Goal: Task Accomplishment & Management: Manage account settings

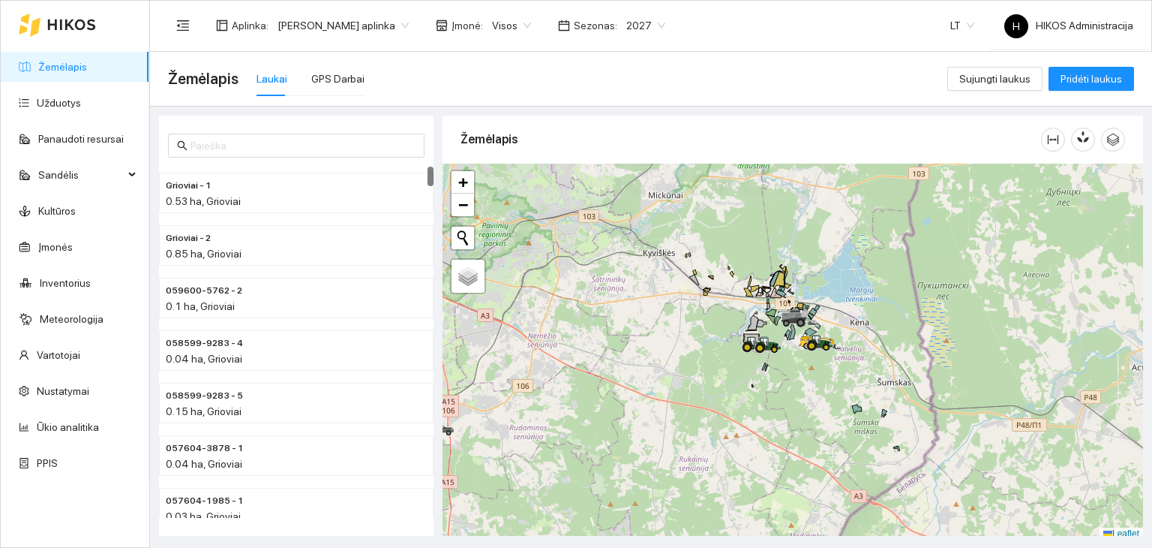
click at [310, 21] on span "[PERSON_NAME] aplinka" at bounding box center [343, 25] width 131 height 23
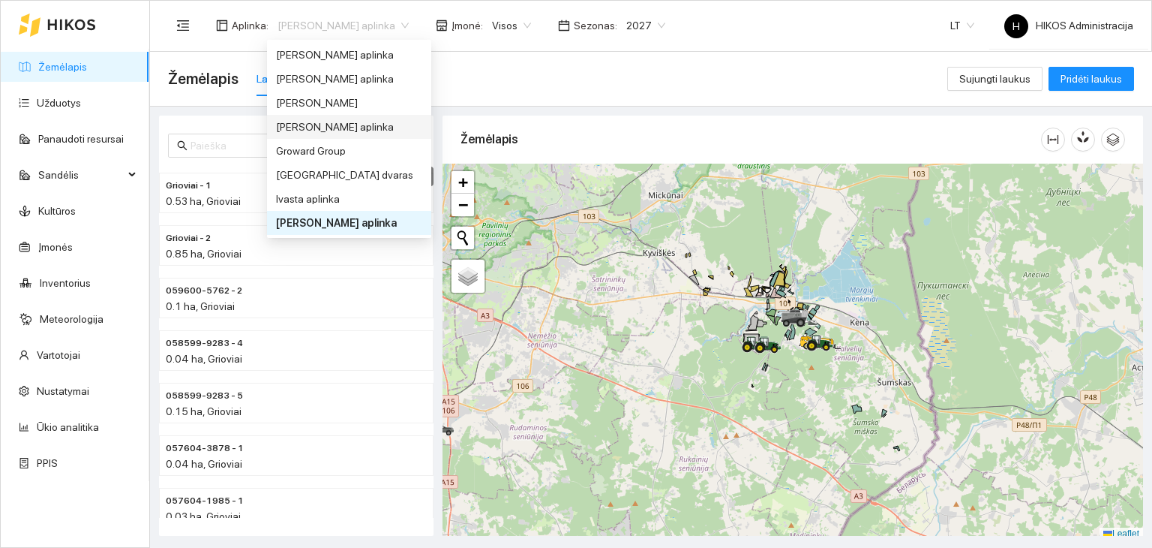
scroll to position [291, 0]
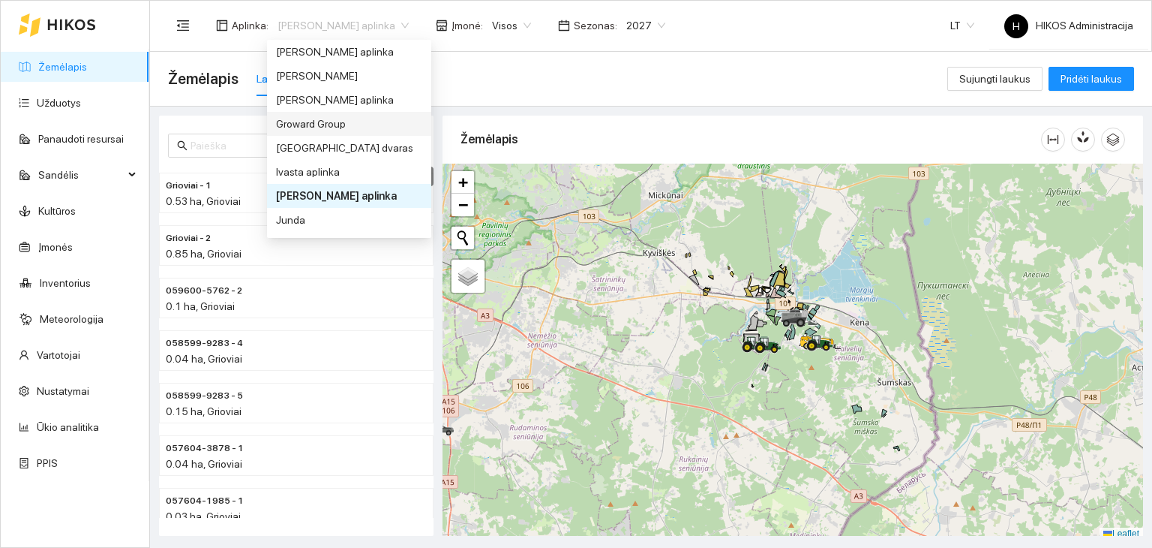
click at [321, 127] on div "Groward Group" at bounding box center [349, 124] width 146 height 17
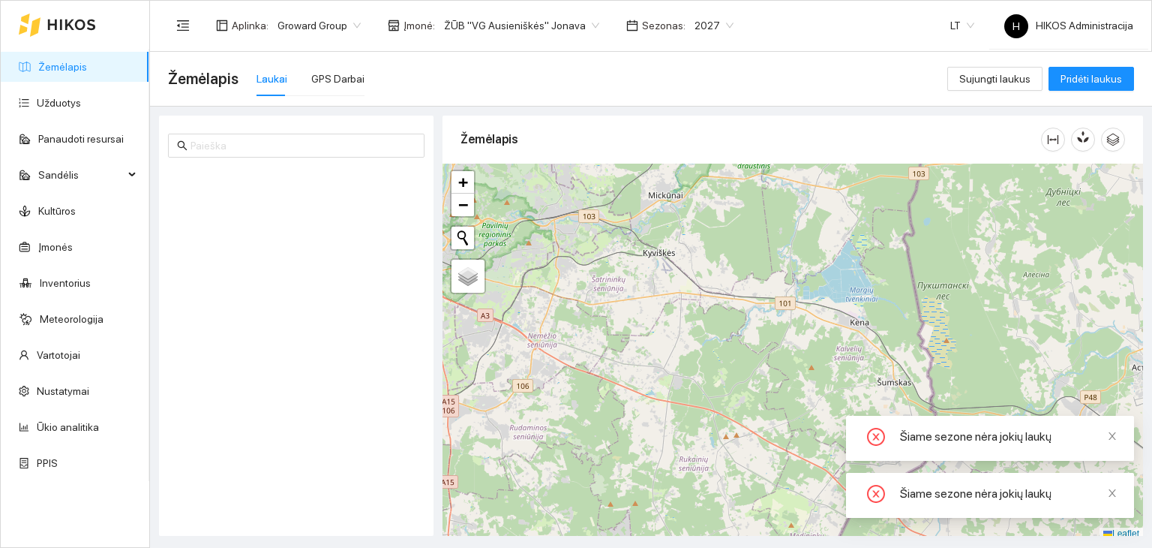
click at [504, 28] on span "ŽŪB "VG Ausieniškės" Jonava" at bounding box center [521, 25] width 155 height 23
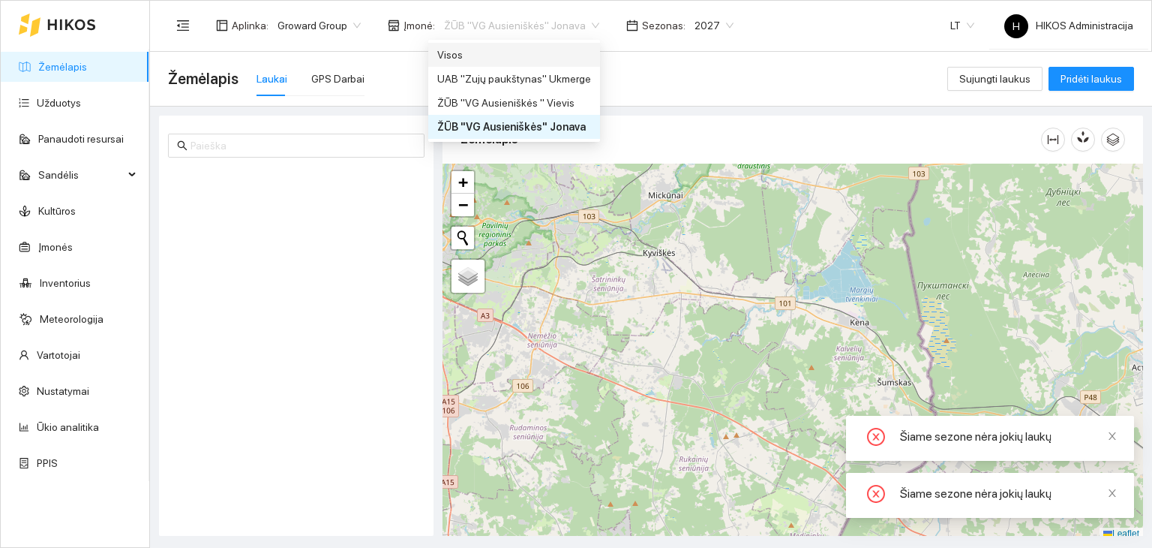
click at [533, 51] on div "Visos" at bounding box center [514, 55] width 154 height 17
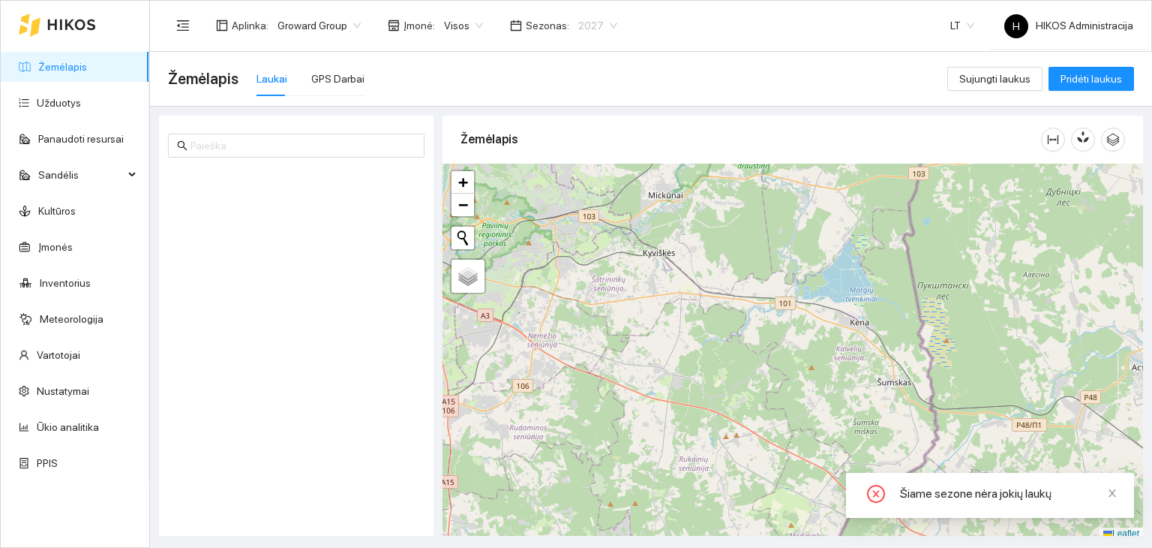
click at [582, 32] on span "2027" at bounding box center [597, 25] width 39 height 23
click at [588, 200] on div "2026" at bounding box center [585, 199] width 38 height 17
click at [44, 422] on link "Ūkio analitika" at bounding box center [68, 427] width 62 height 12
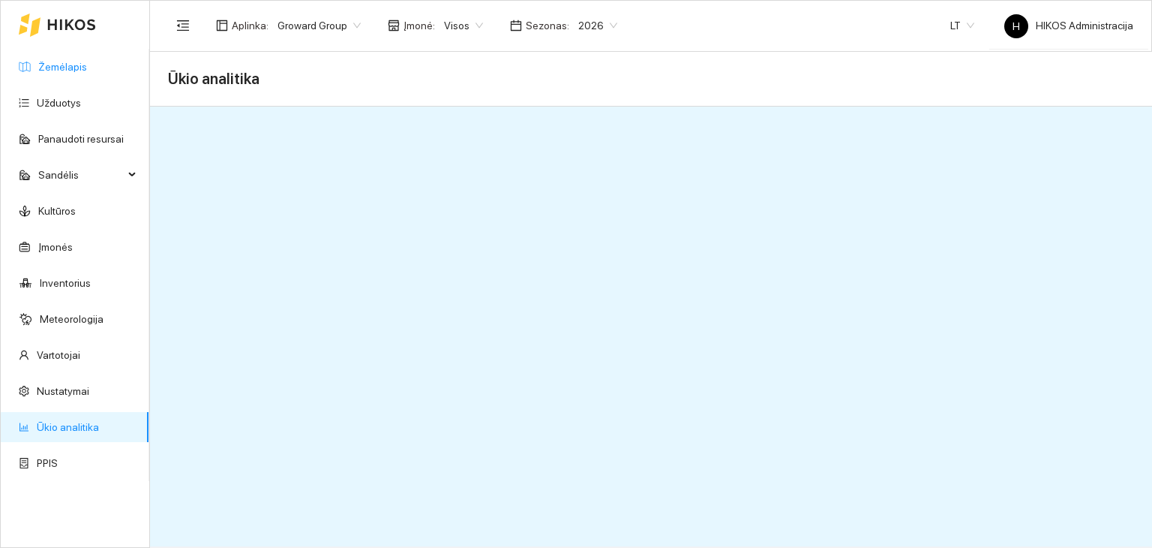
click at [66, 73] on link "Žemėlapis" at bounding box center [62, 67] width 49 height 12
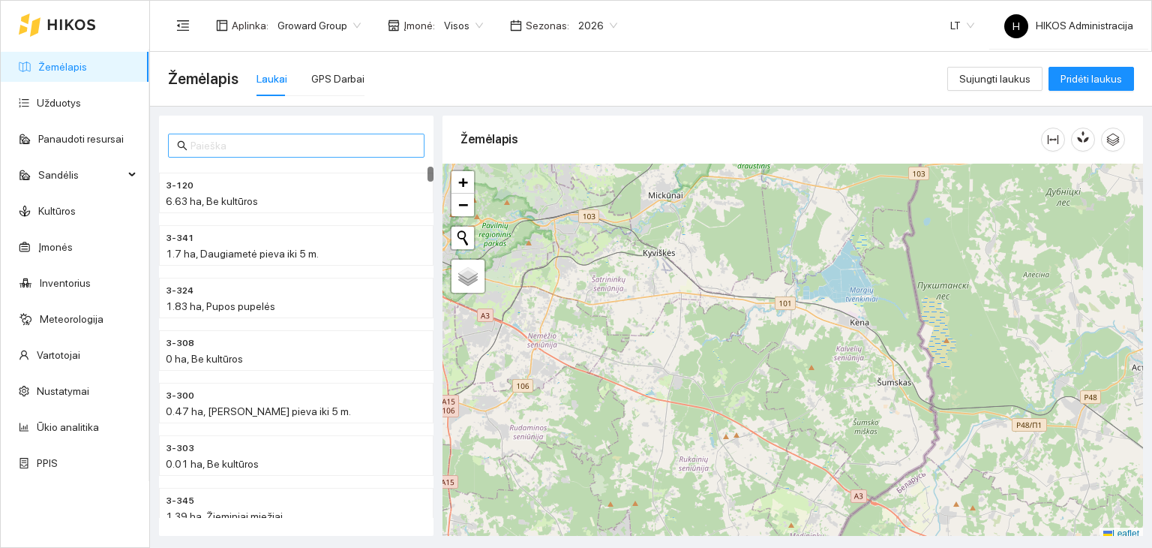
click at [371, 150] on input "text" at bounding box center [303, 145] width 225 height 17
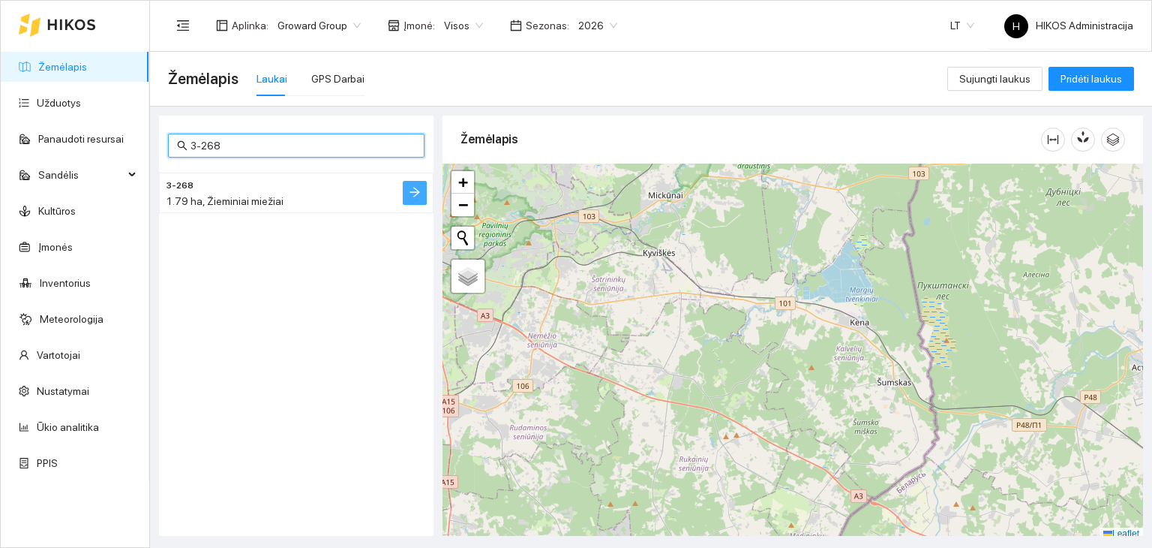
type input "3-268"
click at [414, 194] on icon "arrow-right" at bounding box center [415, 192] width 12 height 12
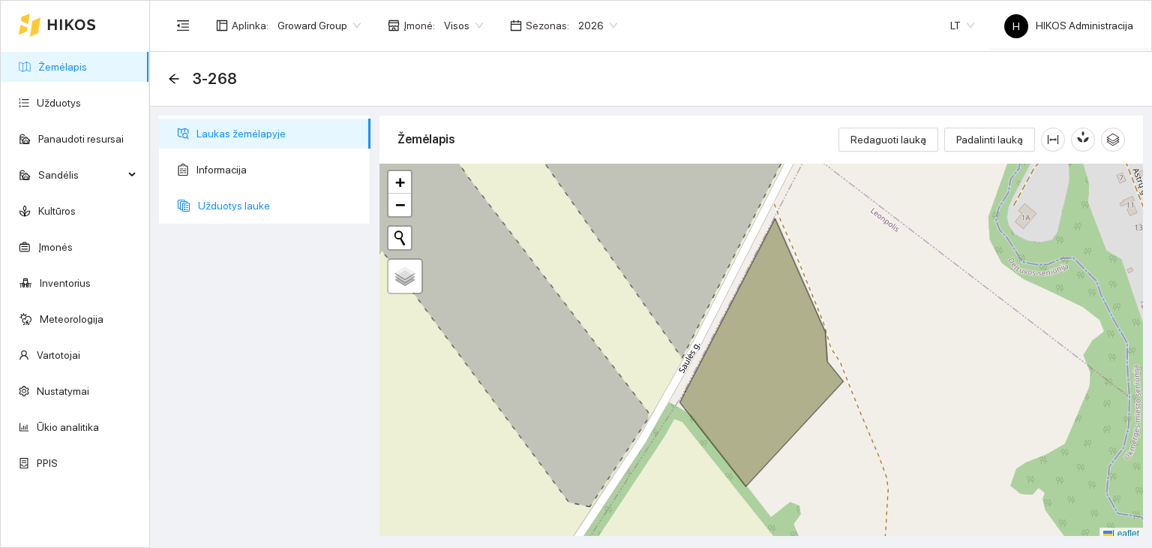
click at [336, 201] on span "Užduotys lauke" at bounding box center [278, 206] width 161 height 30
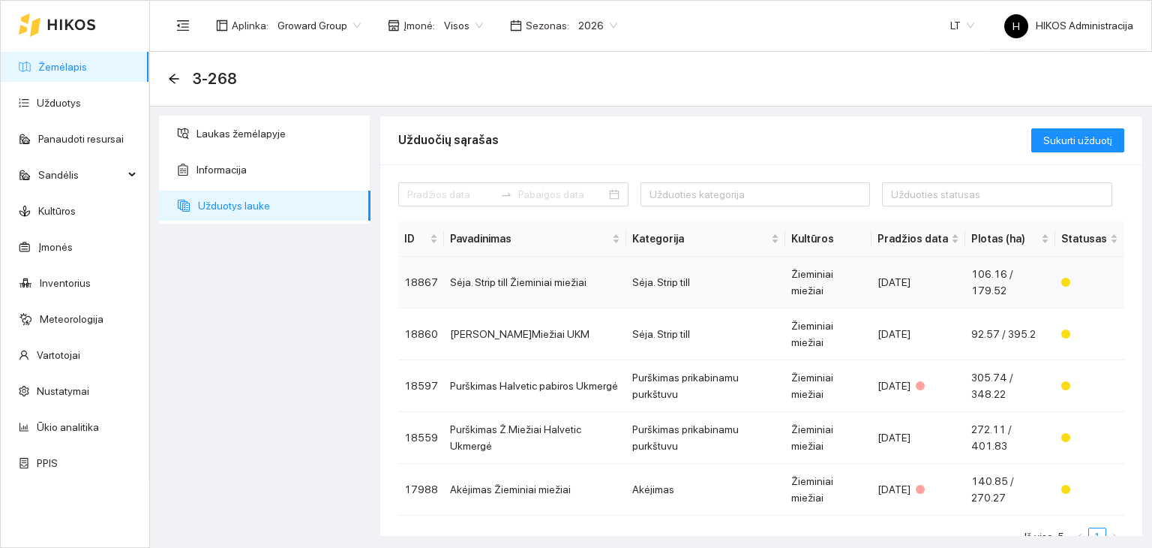
click at [572, 275] on td "Sėja. Strip till Žieminiai miežiai" at bounding box center [535, 283] width 182 height 52
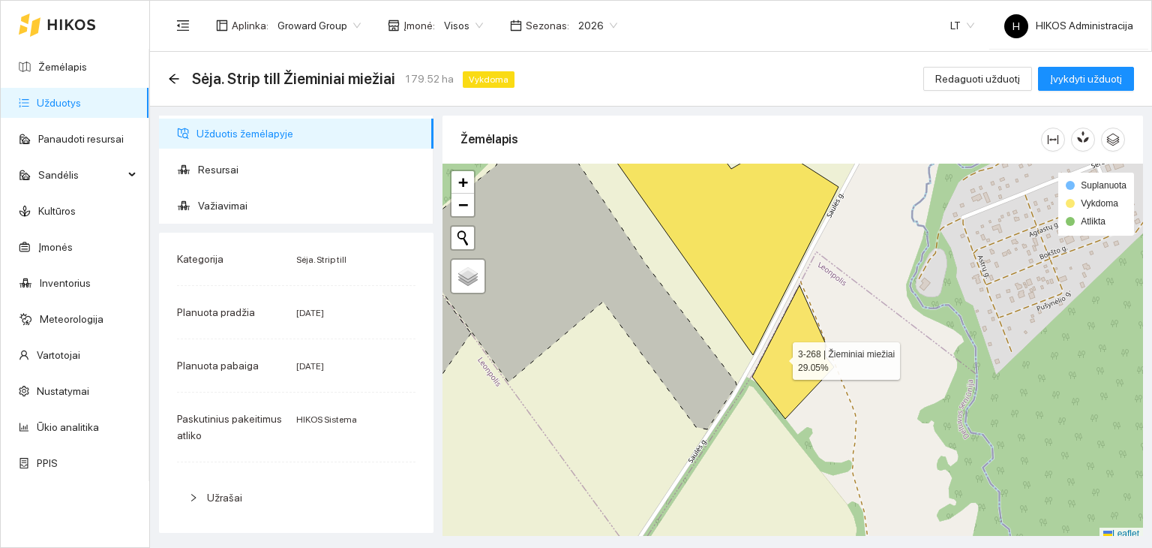
click at [779, 356] on icon at bounding box center [793, 352] width 82 height 134
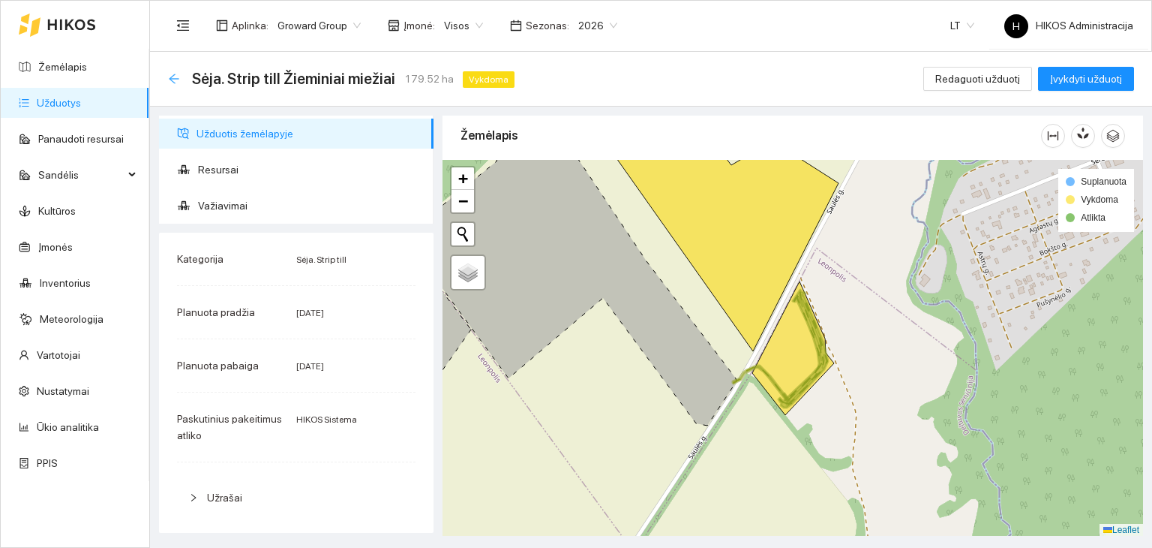
click at [172, 80] on icon "arrow-left" at bounding box center [174, 79] width 12 height 12
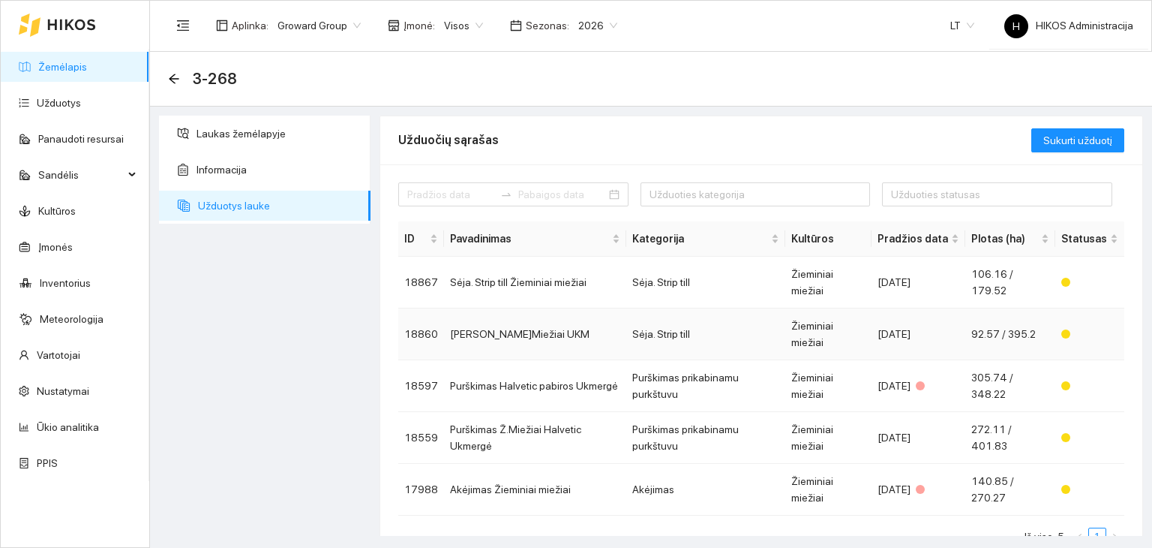
click at [557, 308] on td "[PERSON_NAME]Miežiai UKM" at bounding box center [535, 334] width 182 height 52
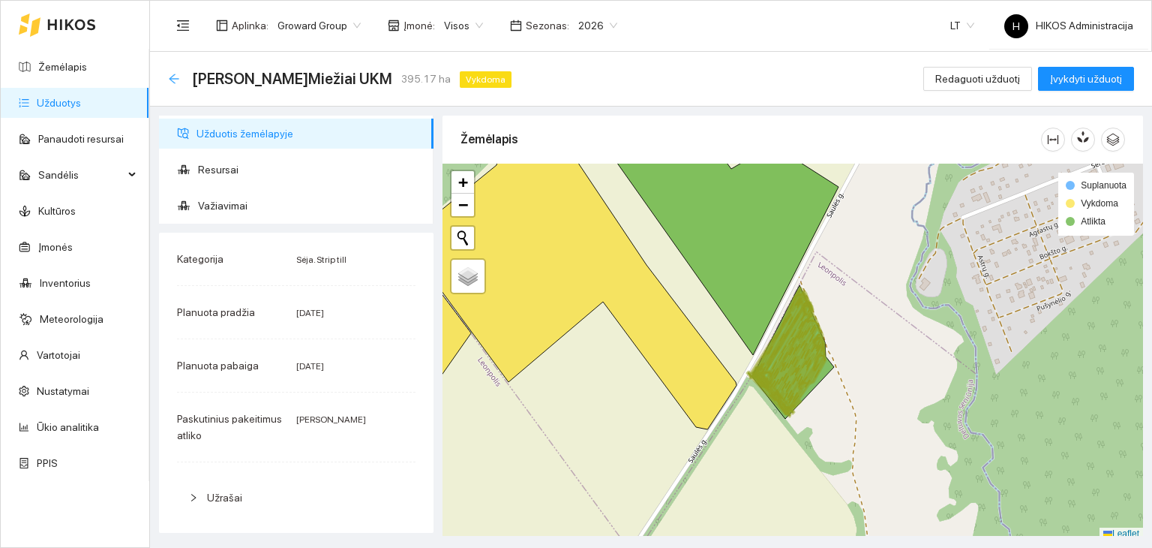
click at [173, 74] on icon "arrow-left" at bounding box center [174, 79] width 12 height 12
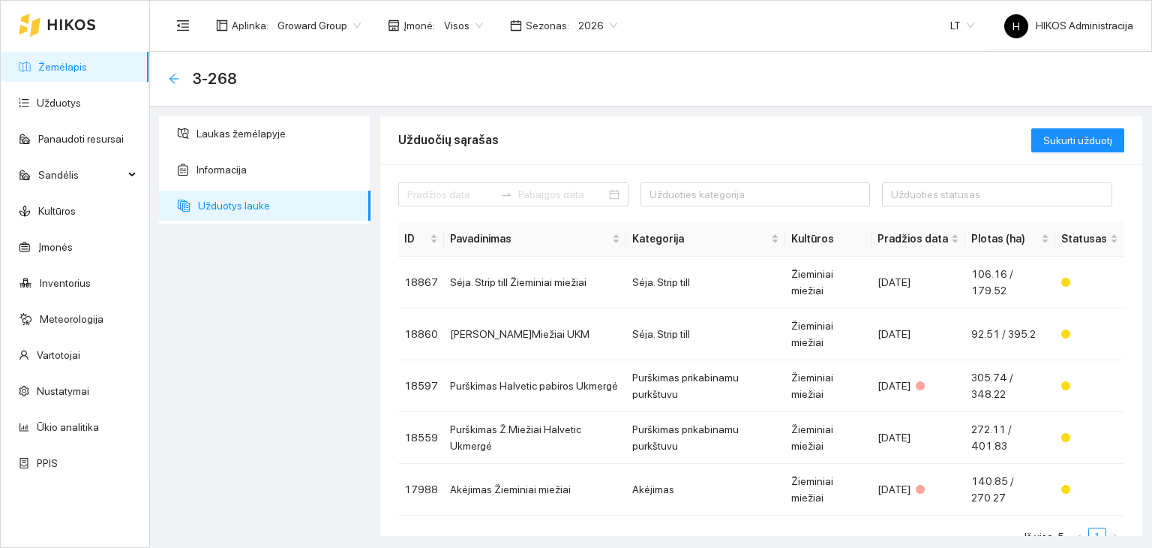
click at [171, 81] on icon "arrow-left" at bounding box center [174, 79] width 12 height 12
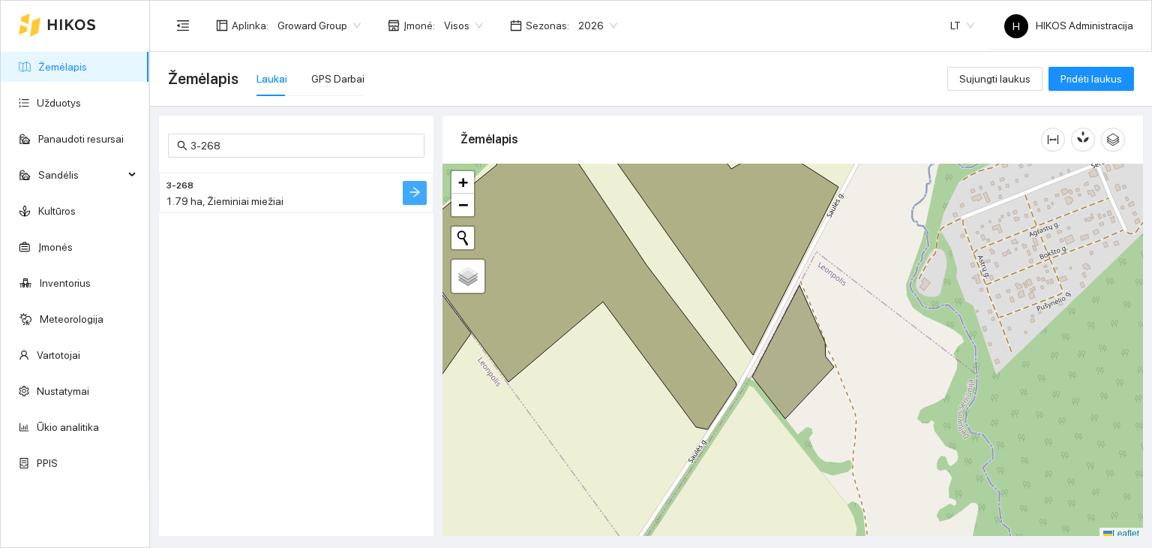
click at [413, 184] on button "button" at bounding box center [415, 193] width 24 height 24
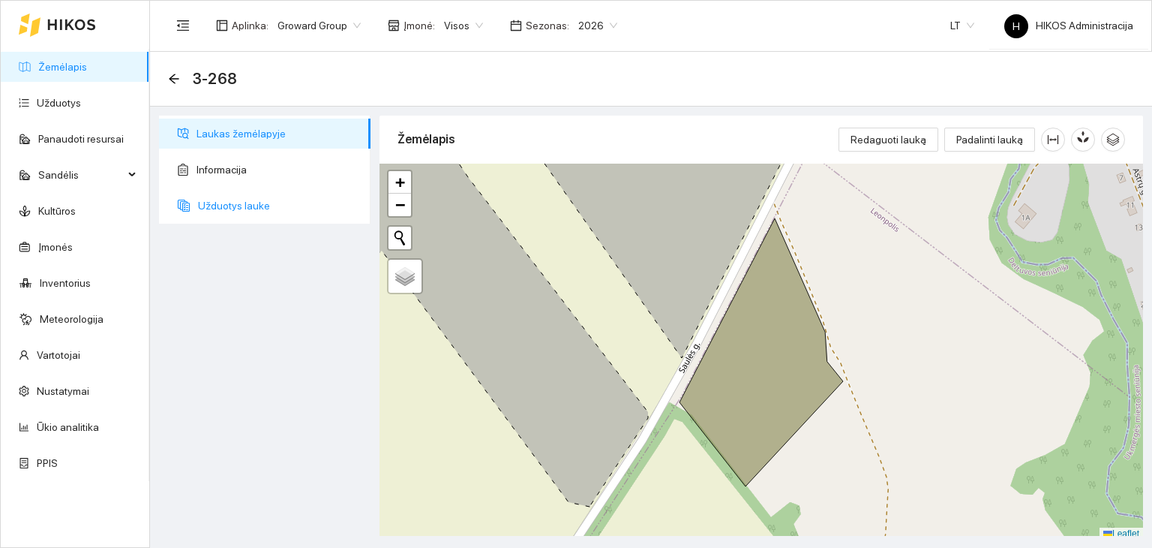
click at [291, 211] on span "Užduotys lauke" at bounding box center [278, 206] width 161 height 30
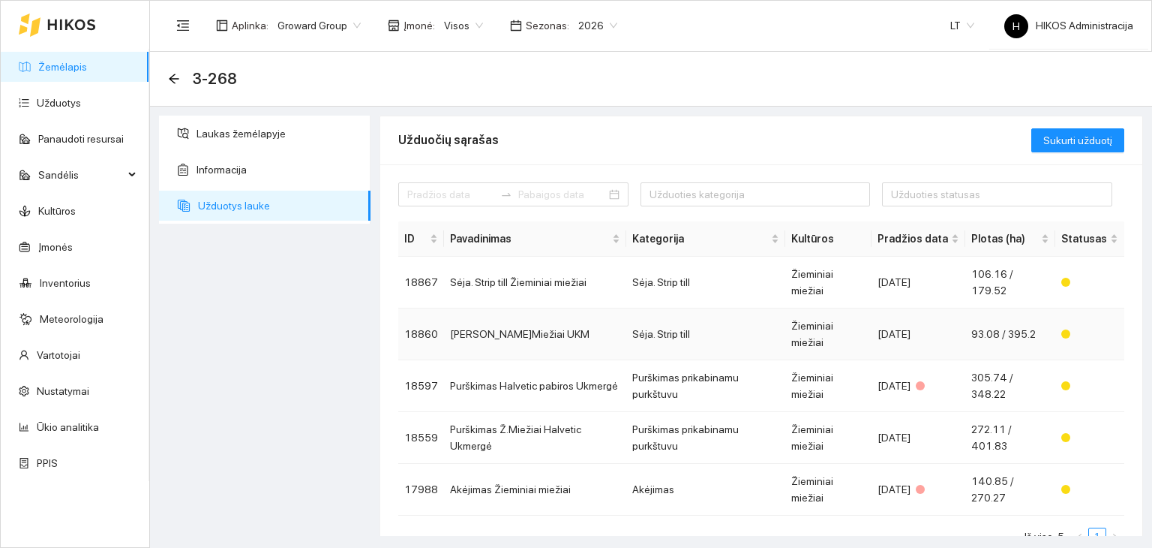
click at [518, 308] on td "[PERSON_NAME]Miežiai UKM" at bounding box center [535, 334] width 182 height 52
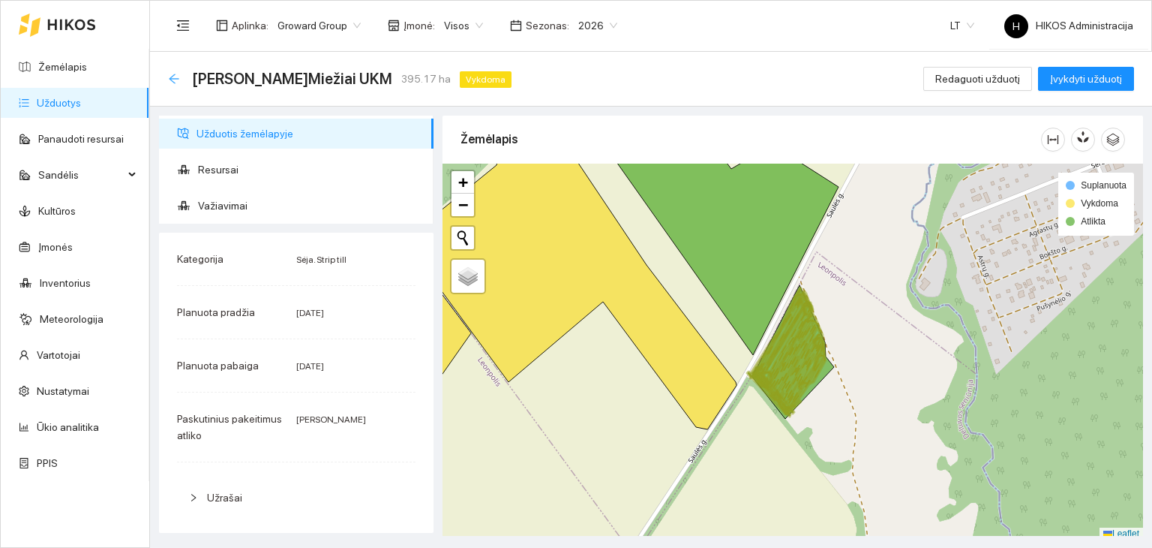
click at [177, 81] on icon "arrow-left" at bounding box center [174, 79] width 12 height 12
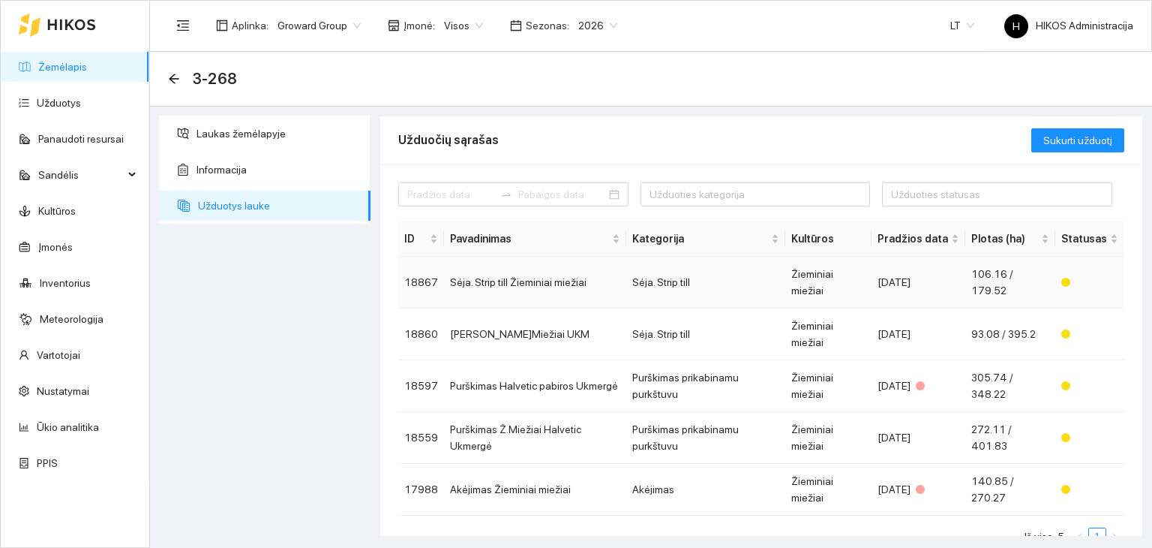
click at [486, 284] on td "Sėja. Strip till Žieminiai miežiai" at bounding box center [535, 283] width 182 height 52
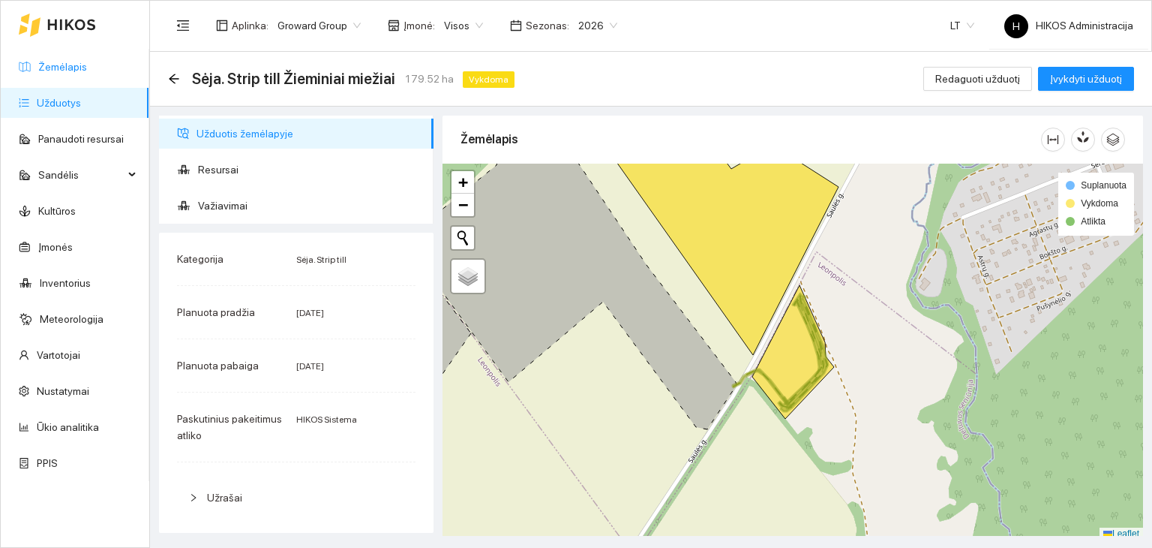
click at [87, 63] on link "Žemėlapis" at bounding box center [62, 67] width 49 height 12
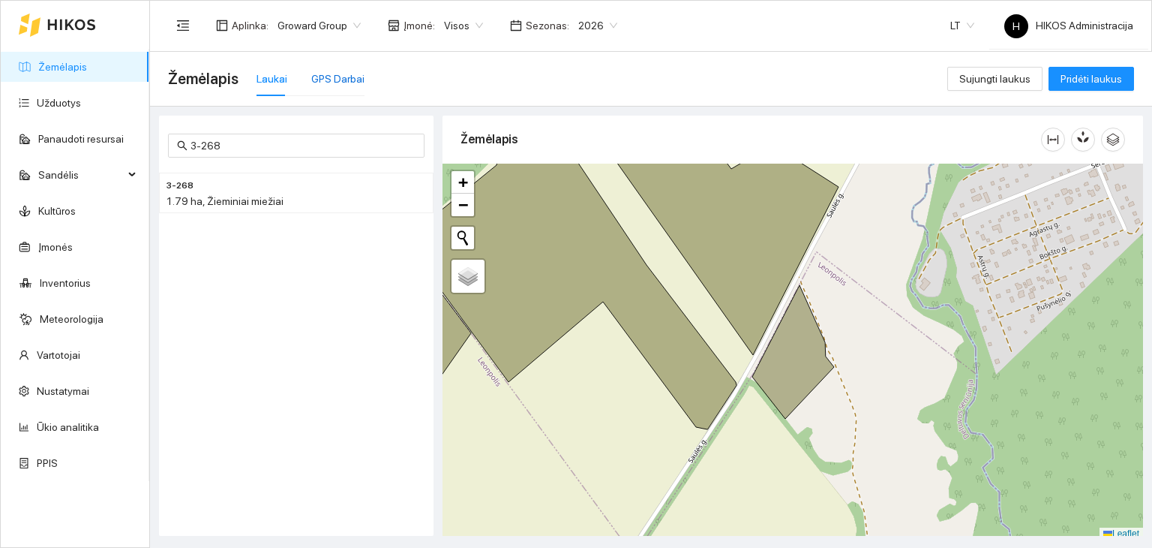
click at [316, 75] on div "GPS Darbai" at bounding box center [337, 79] width 53 height 17
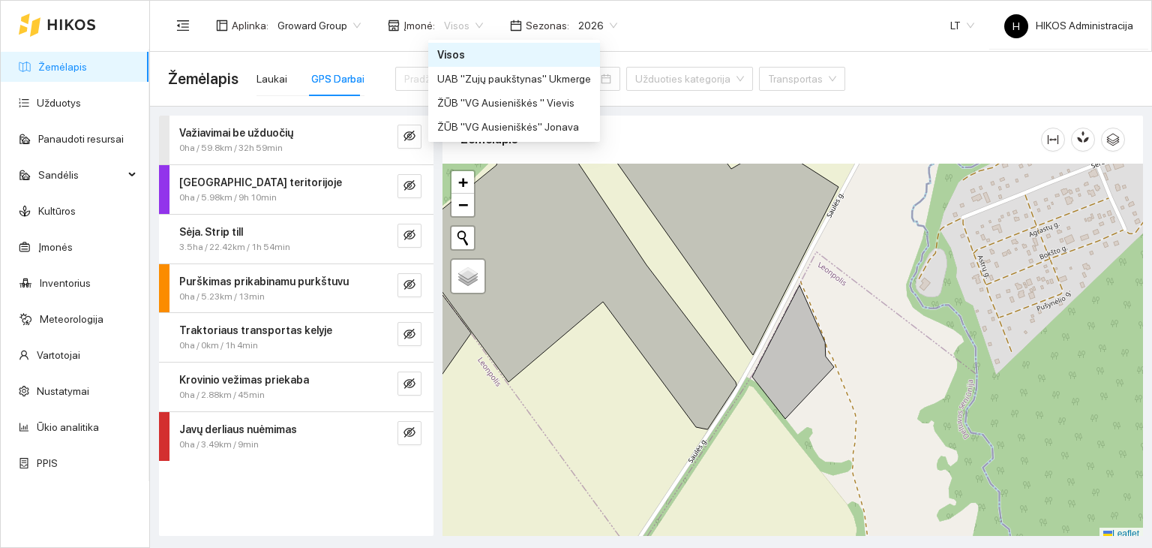
drag, startPoint x: 449, startPoint y: 16, endPoint x: 434, endPoint y: 32, distance: 22.3
click at [435, 32] on div "Visos" at bounding box center [463, 26] width 57 height 24
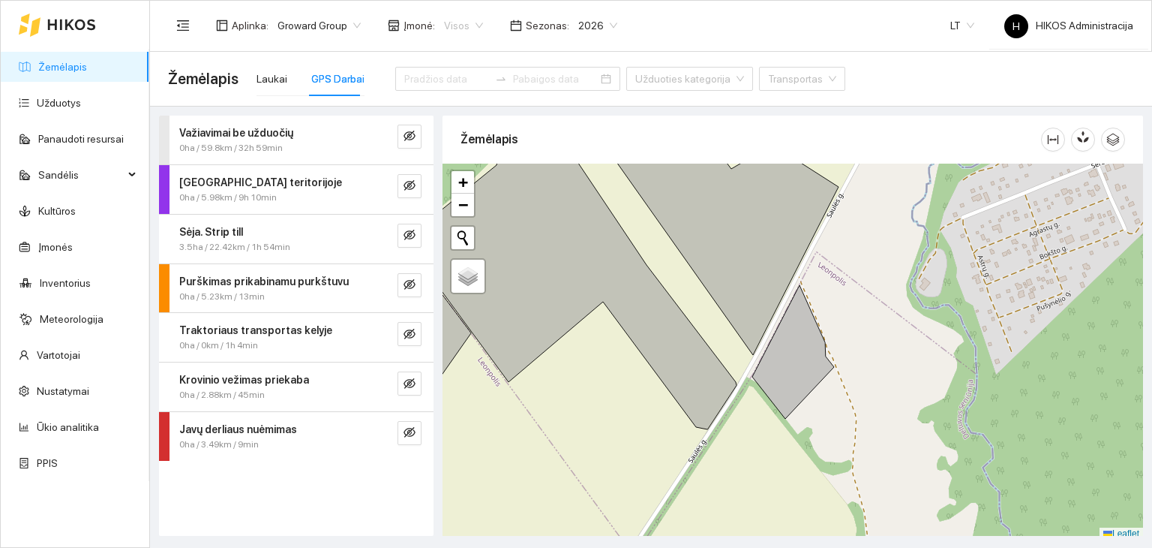
click at [444, 30] on span "Visos" at bounding box center [463, 25] width 39 height 23
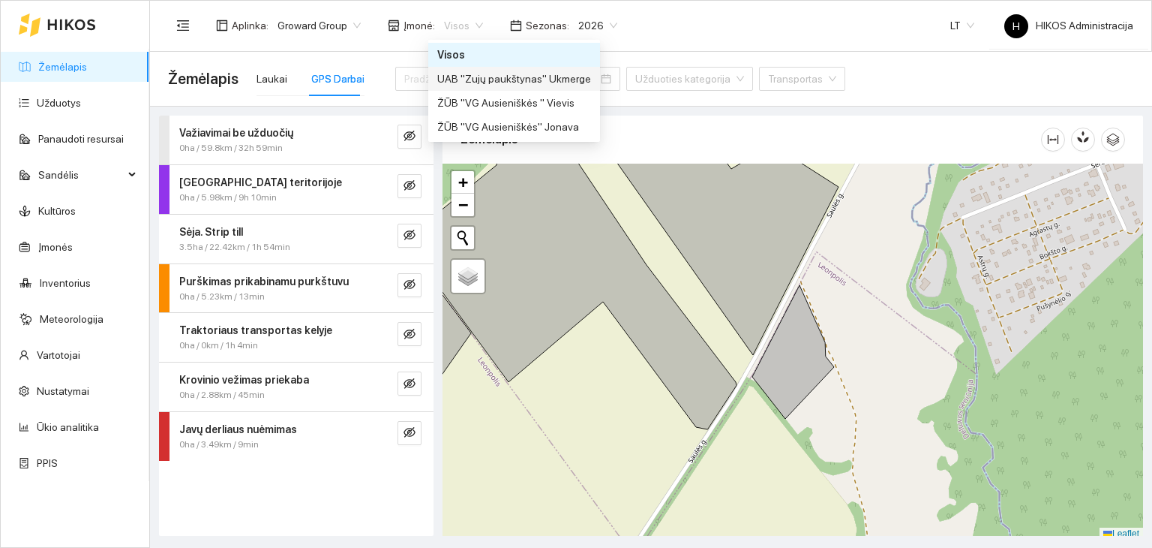
click at [500, 77] on div "UAB "Zujų paukštynas" Ukmerge" at bounding box center [514, 79] width 154 height 17
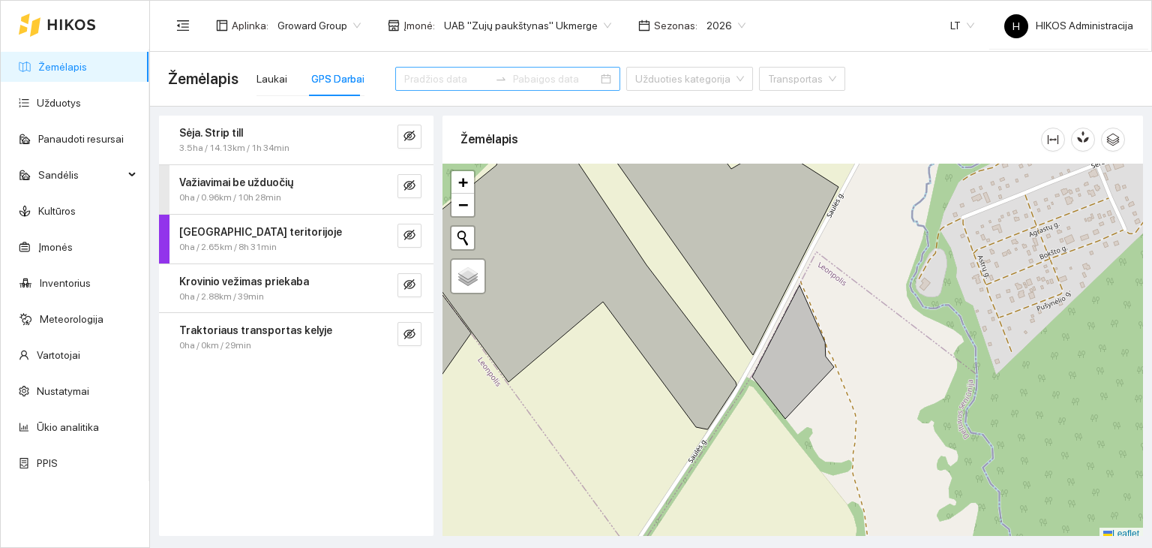
click at [434, 82] on input at bounding box center [446, 79] width 85 height 17
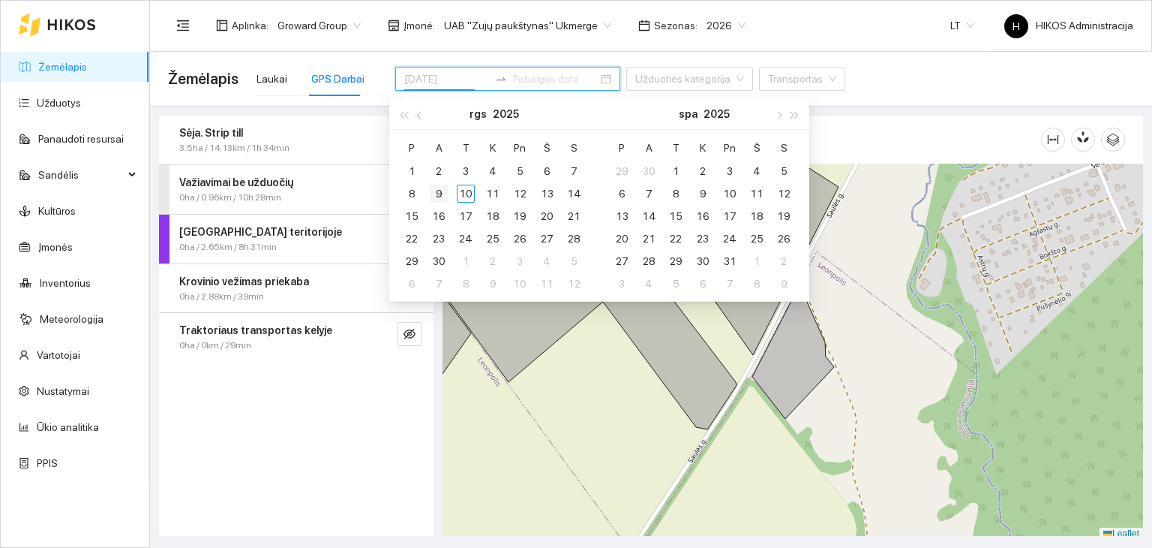
type input "[DATE]"
click at [442, 194] on div "9" at bounding box center [439, 194] width 18 height 18
type input "[DATE]"
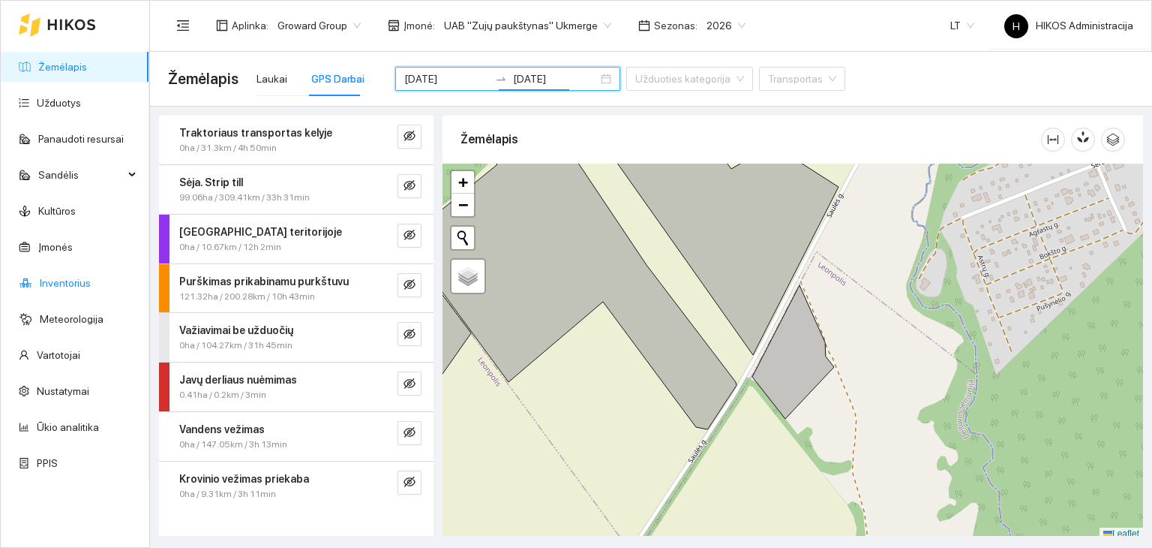
click at [84, 277] on link "Inventorius" at bounding box center [65, 283] width 51 height 12
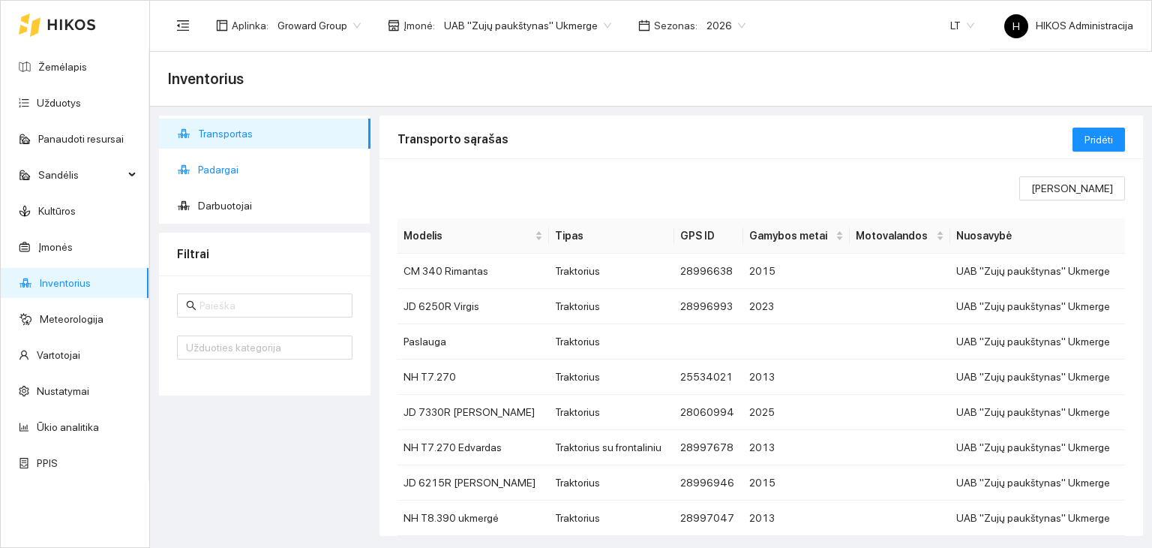
click at [222, 169] on span "Padargai" at bounding box center [278, 170] width 161 height 30
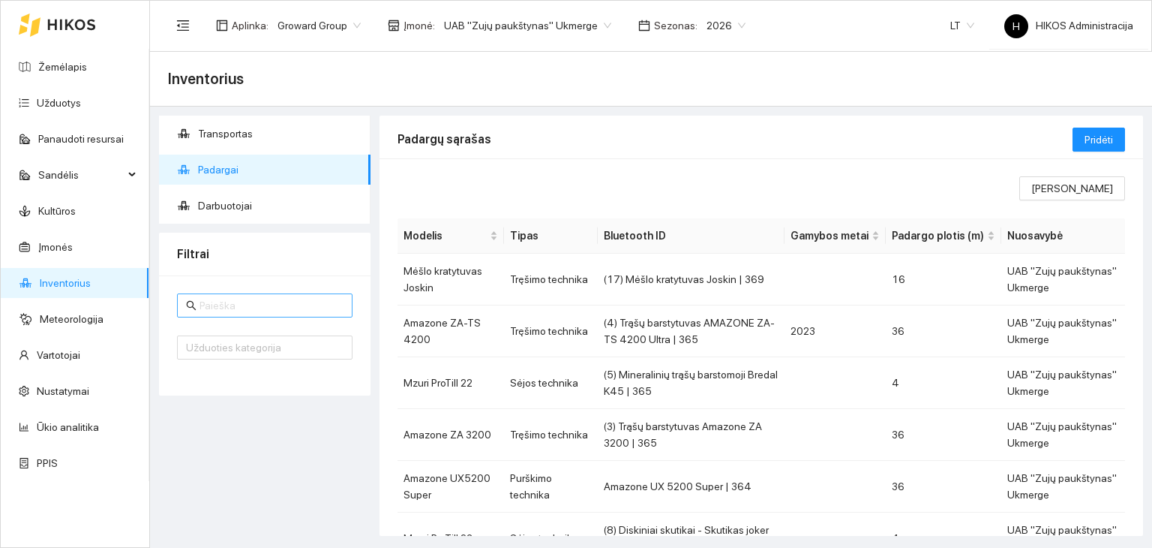
click at [310, 314] on span at bounding box center [265, 305] width 176 height 24
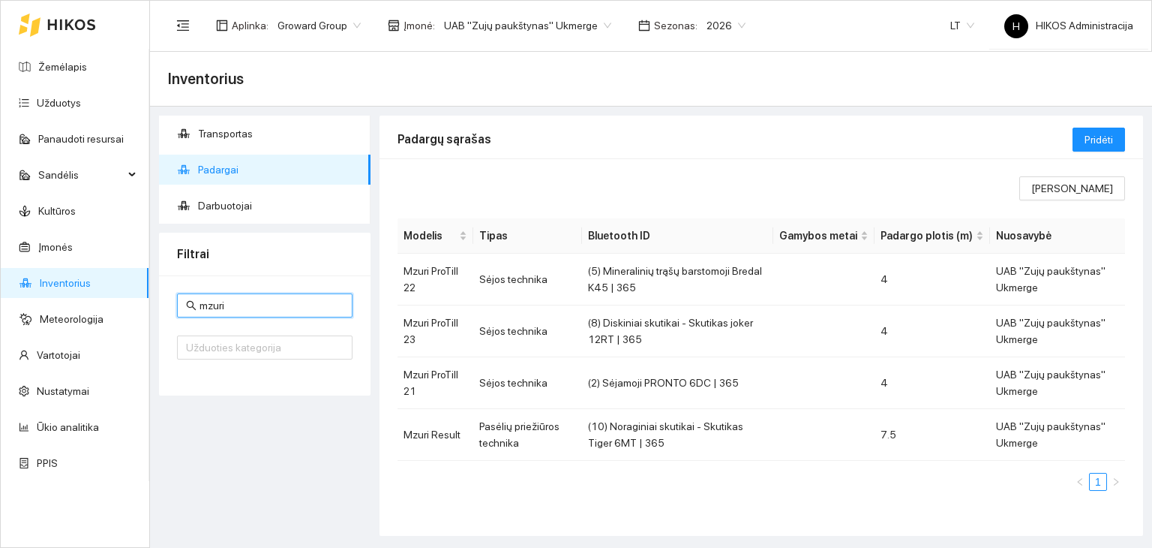
type input "mzuri"
click at [70, 283] on link "Inventorius" at bounding box center [65, 283] width 51 height 12
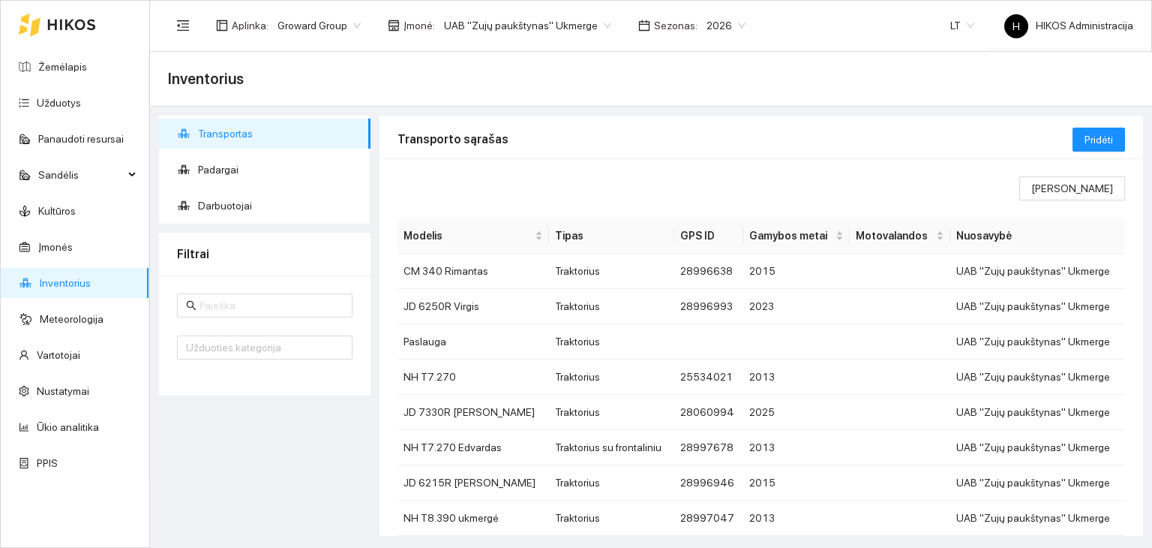
click at [299, 28] on span "Groward Group" at bounding box center [319, 25] width 83 height 23
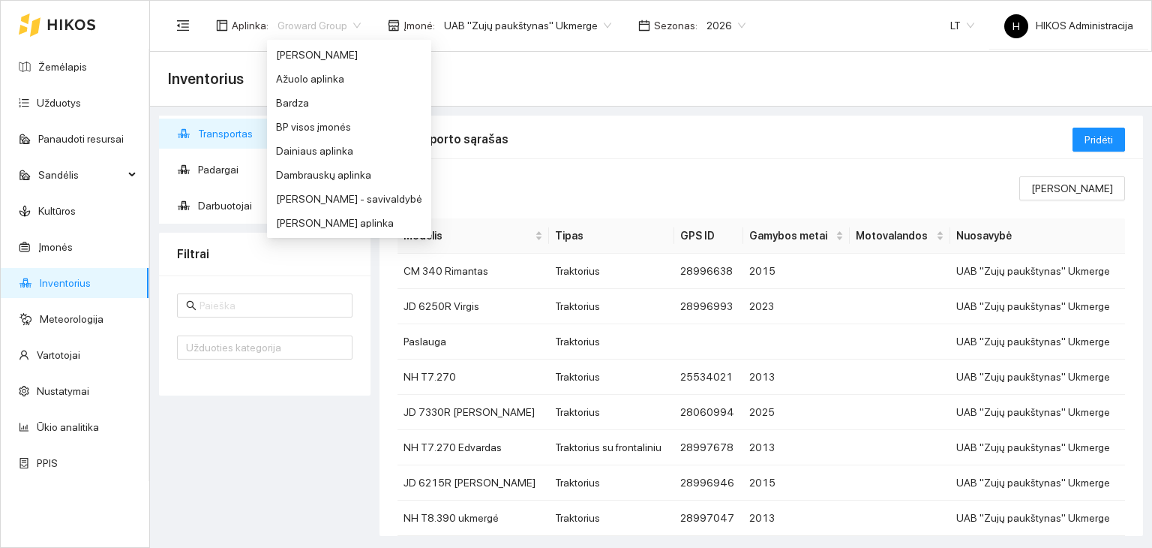
scroll to position [66, 0]
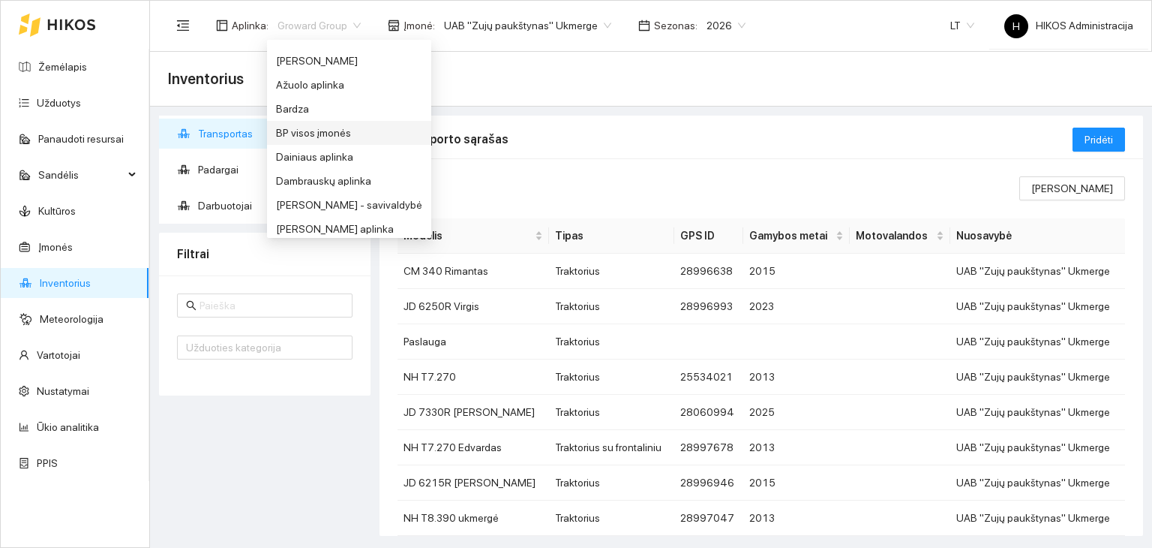
click at [307, 129] on div "BP visos įmonės" at bounding box center [349, 133] width 146 height 17
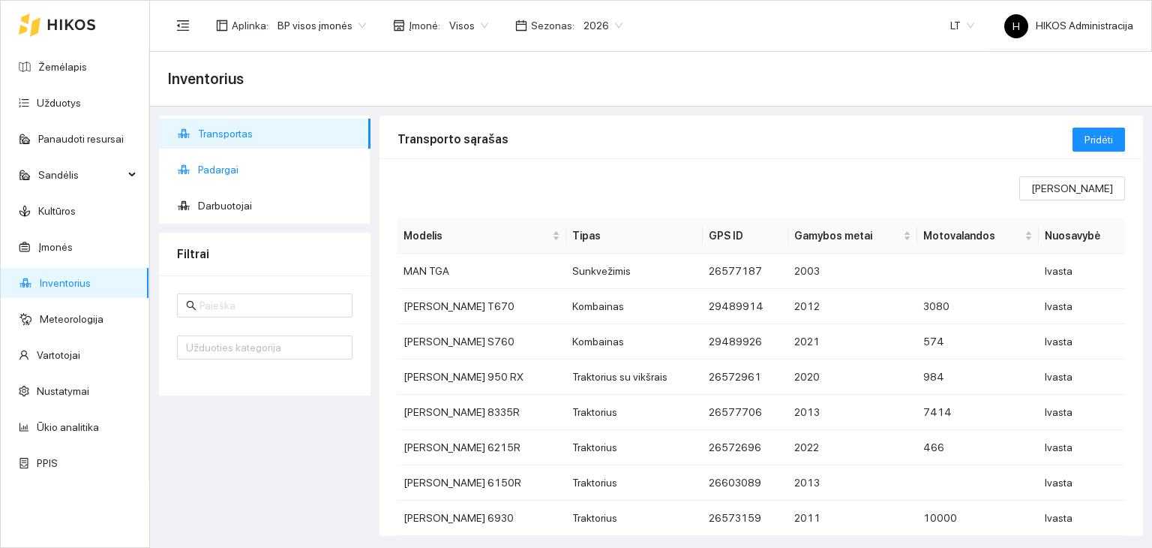
click at [283, 169] on span "Padargai" at bounding box center [278, 170] width 161 height 30
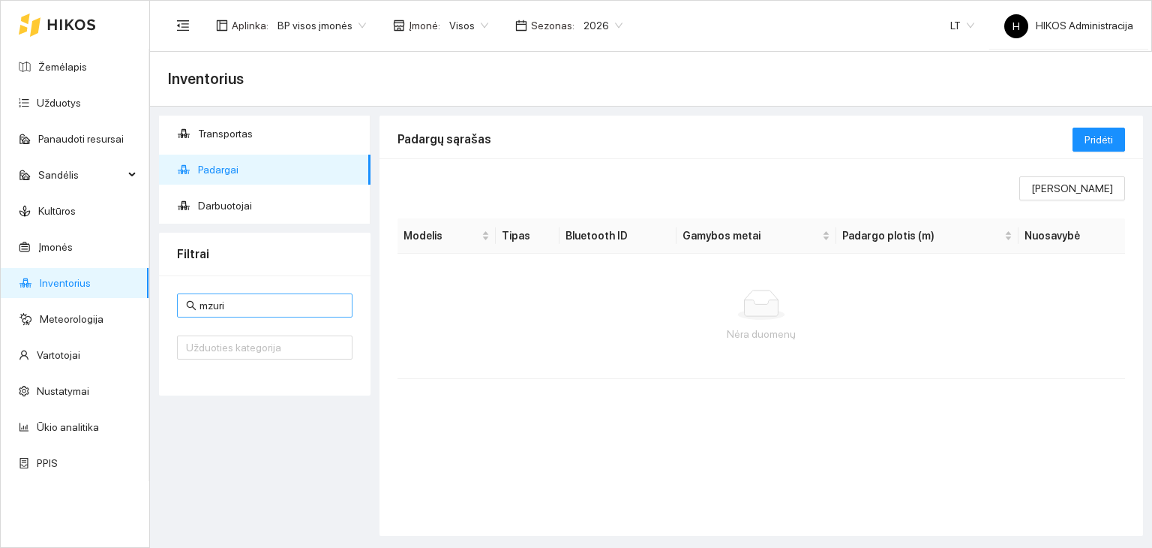
click at [306, 310] on input "mzuri" at bounding box center [272, 305] width 144 height 17
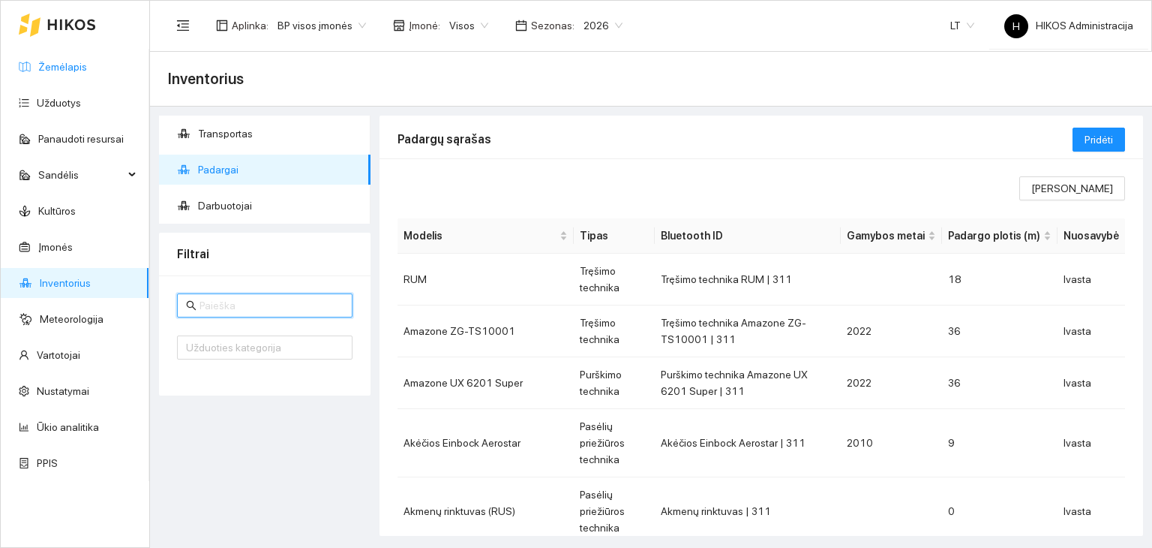
click at [87, 61] on link "Žemėlapis" at bounding box center [62, 67] width 49 height 12
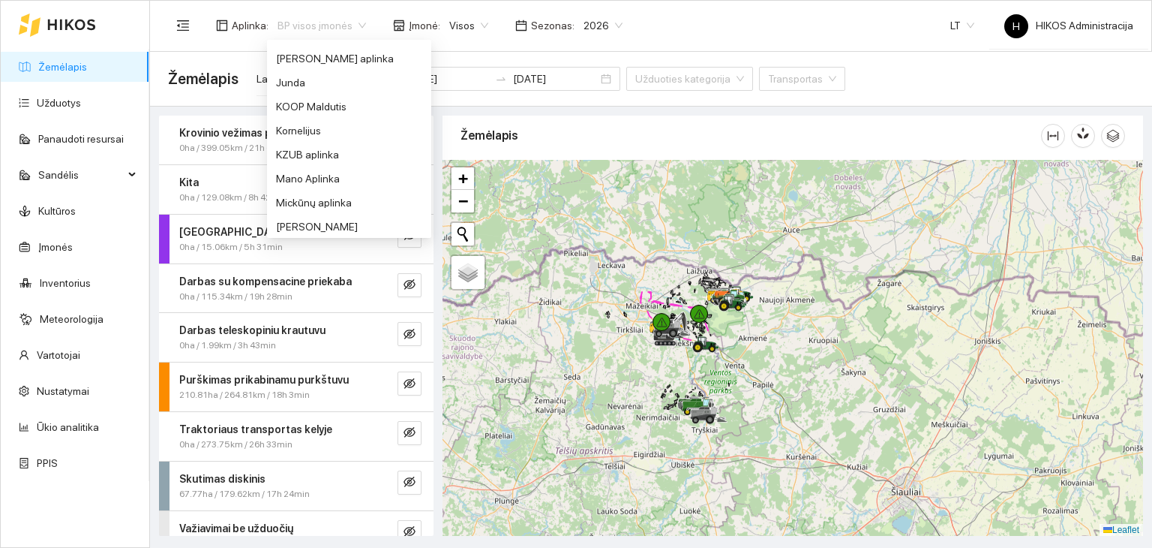
scroll to position [431, 0]
click at [326, 59] on div "[PERSON_NAME] aplinka" at bounding box center [349, 55] width 146 height 17
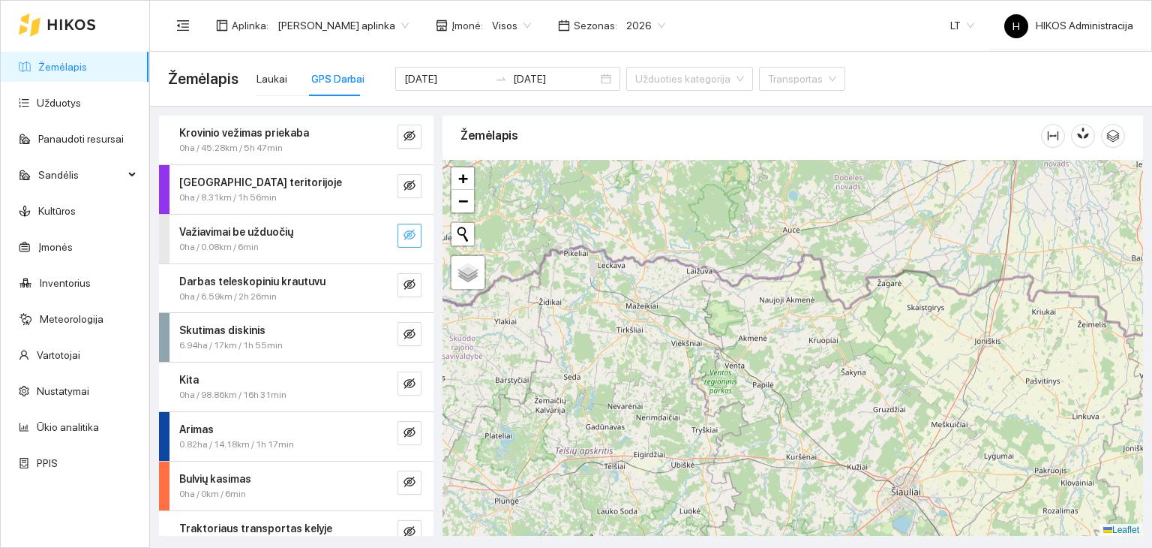
click at [402, 242] on button "button" at bounding box center [410, 236] width 24 height 24
click at [374, 235] on icon "search" at bounding box center [380, 235] width 12 height 12
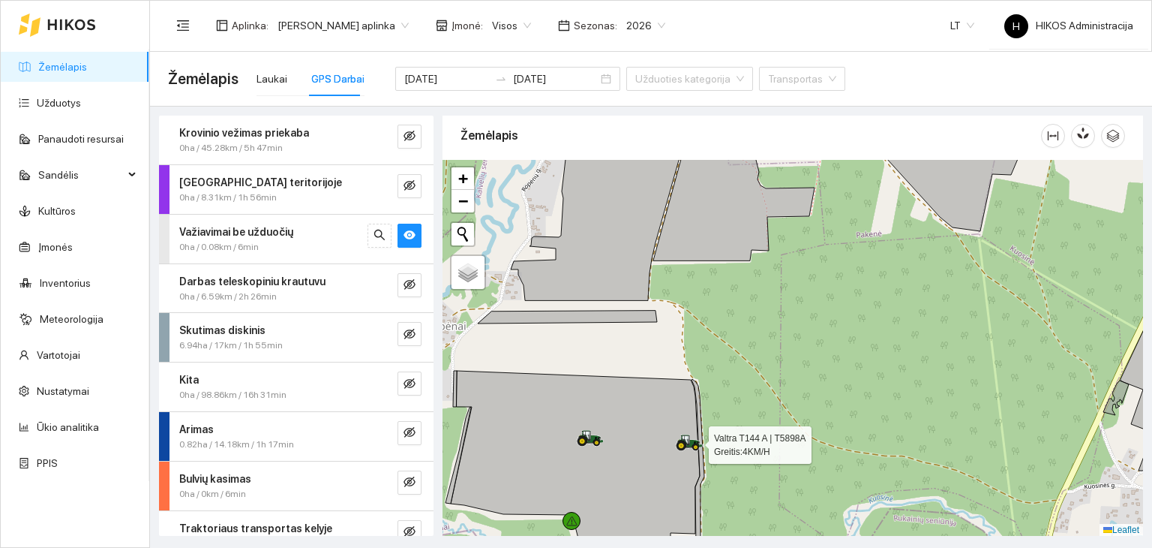
click at [678, 439] on icon at bounding box center [690, 441] width 26 height 14
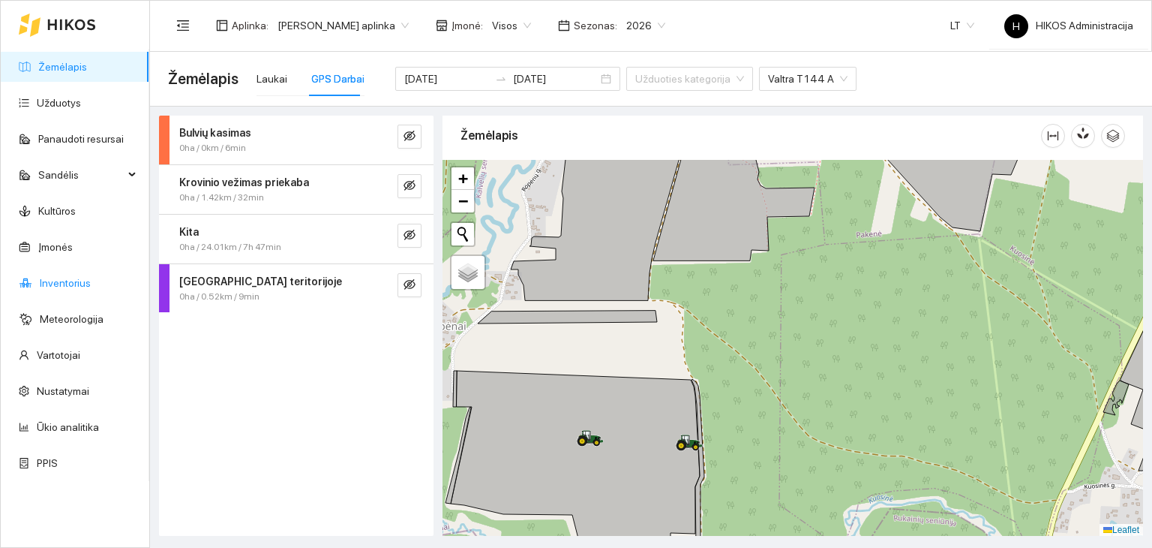
click at [86, 277] on link "Inventorius" at bounding box center [65, 283] width 51 height 12
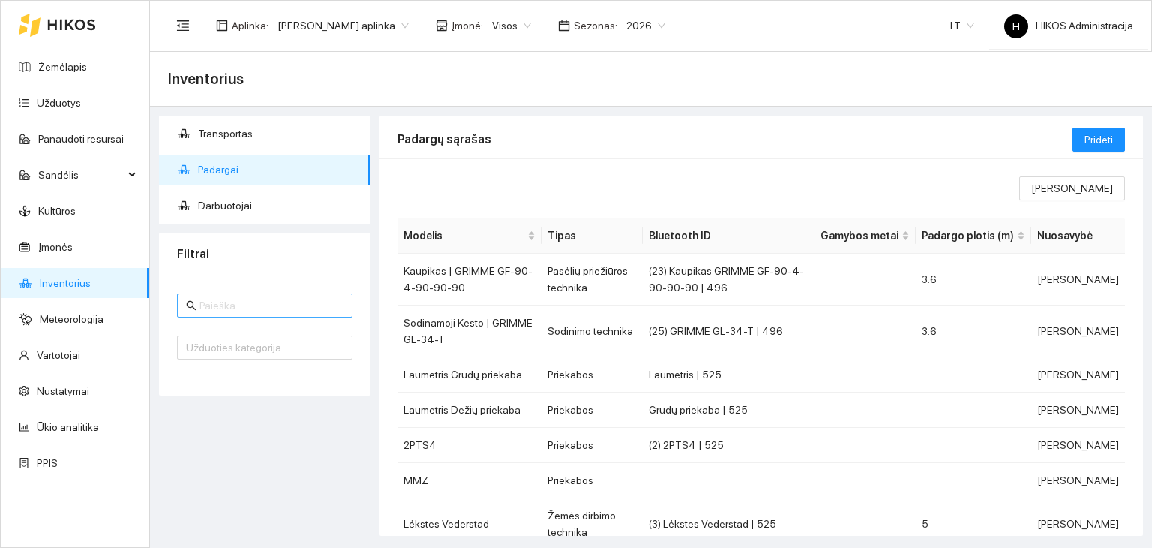
click at [260, 297] on input "text" at bounding box center [272, 305] width 144 height 17
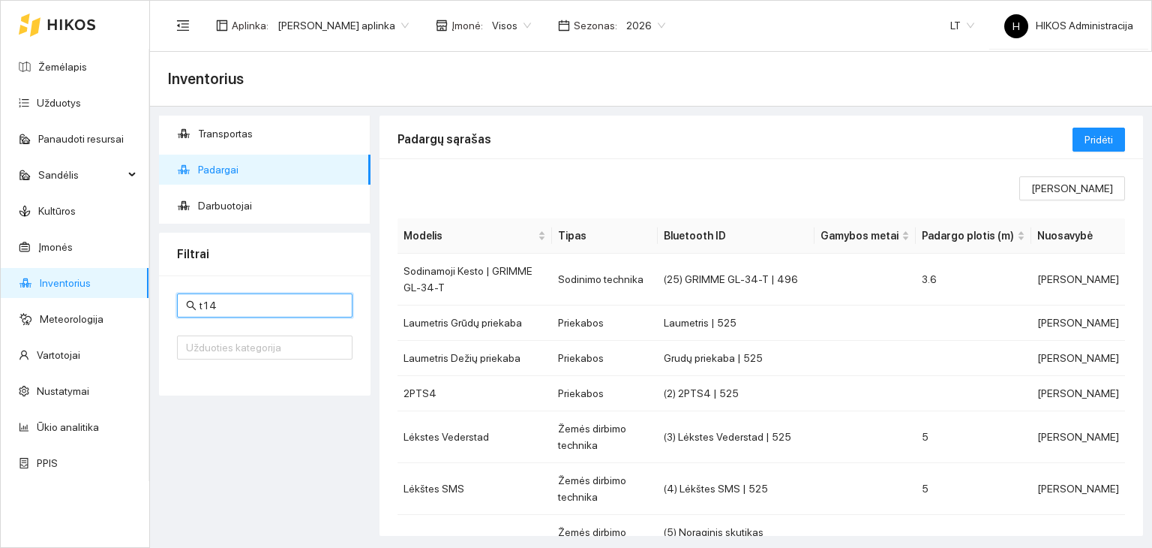
type input "t144"
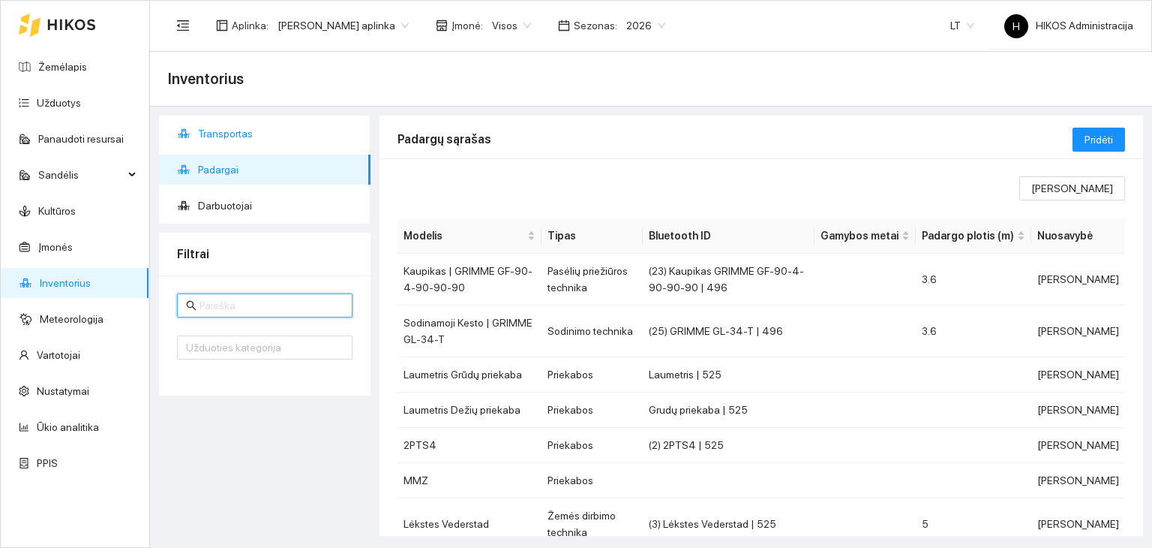
click at [222, 125] on span "Transportas" at bounding box center [278, 134] width 161 height 30
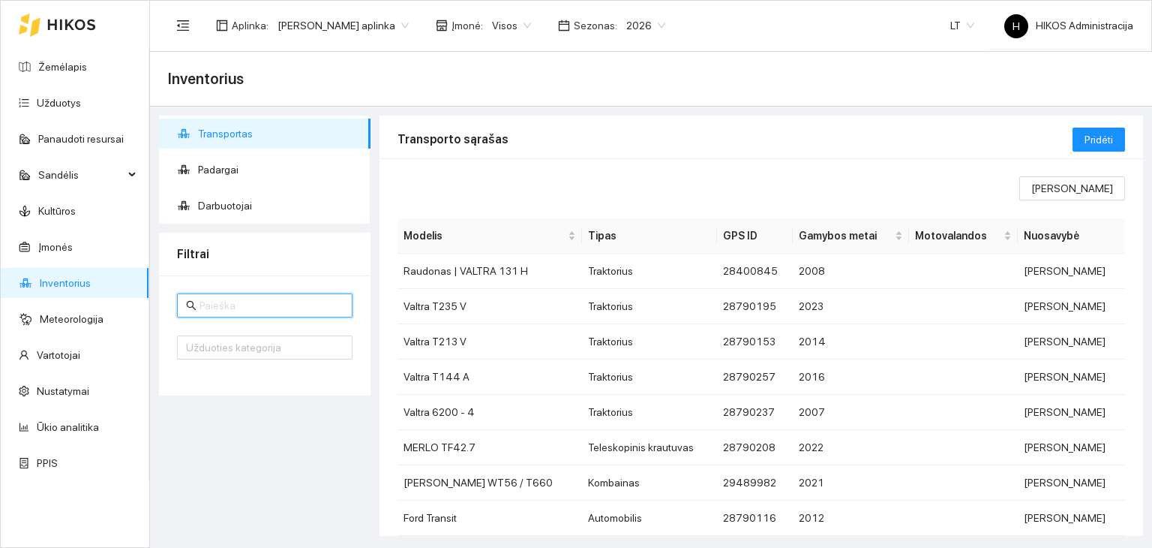
click at [251, 299] on input "text" at bounding box center [272, 305] width 144 height 17
paste input "t144"
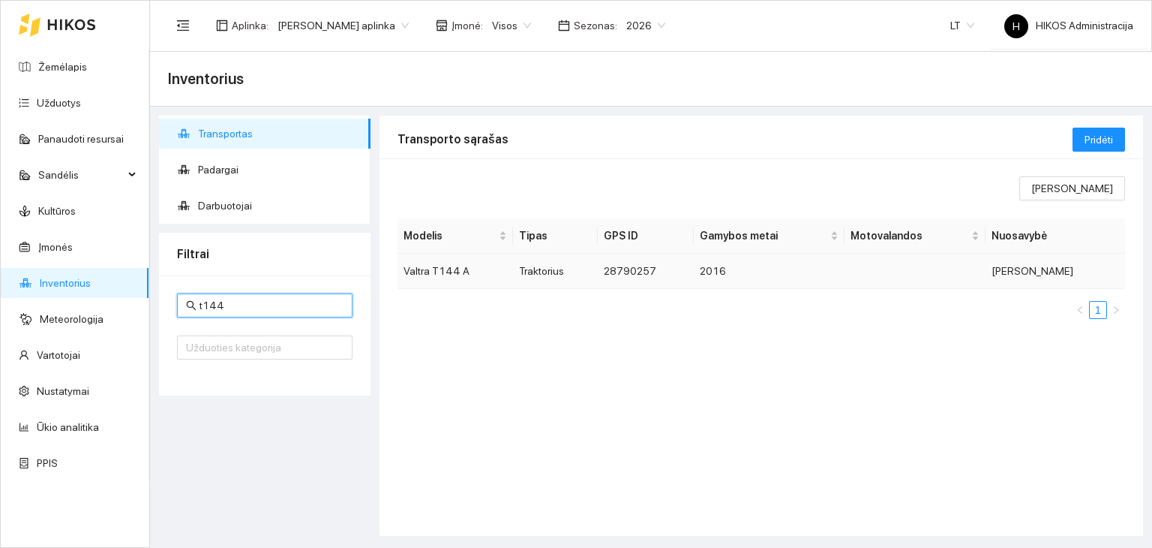
type input "t144"
click at [584, 267] on td "Traktorius" at bounding box center [555, 271] width 85 height 35
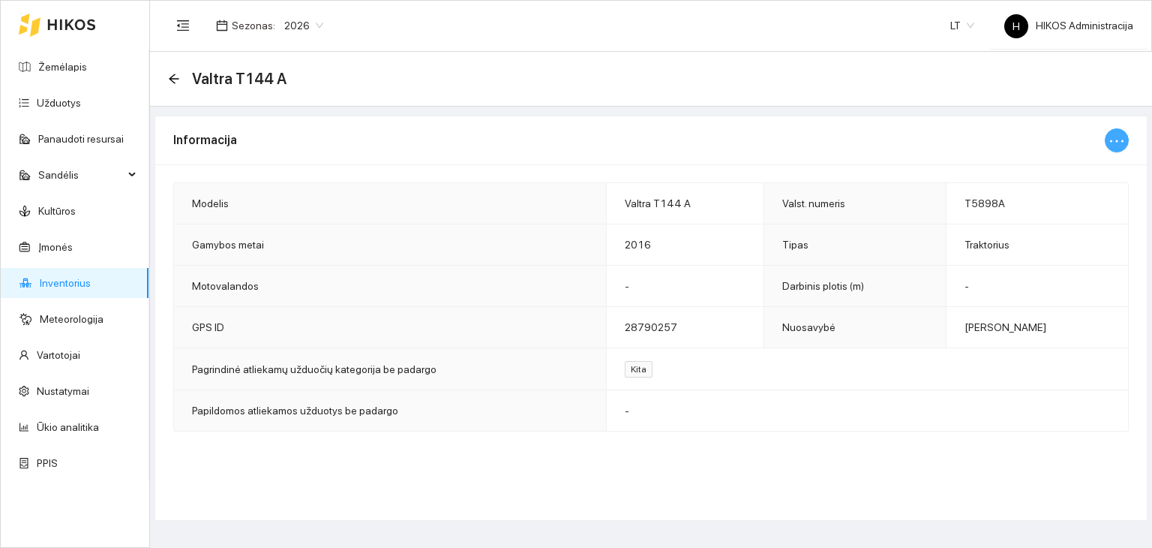
click at [1116, 140] on icon "ellipsis" at bounding box center [1117, 141] width 14 height 2
click at [1079, 165] on span "Keisti informaciją" at bounding box center [1084, 169] width 77 height 17
type input "Valtra T144 A"
type input "T5898A"
type input "2016"
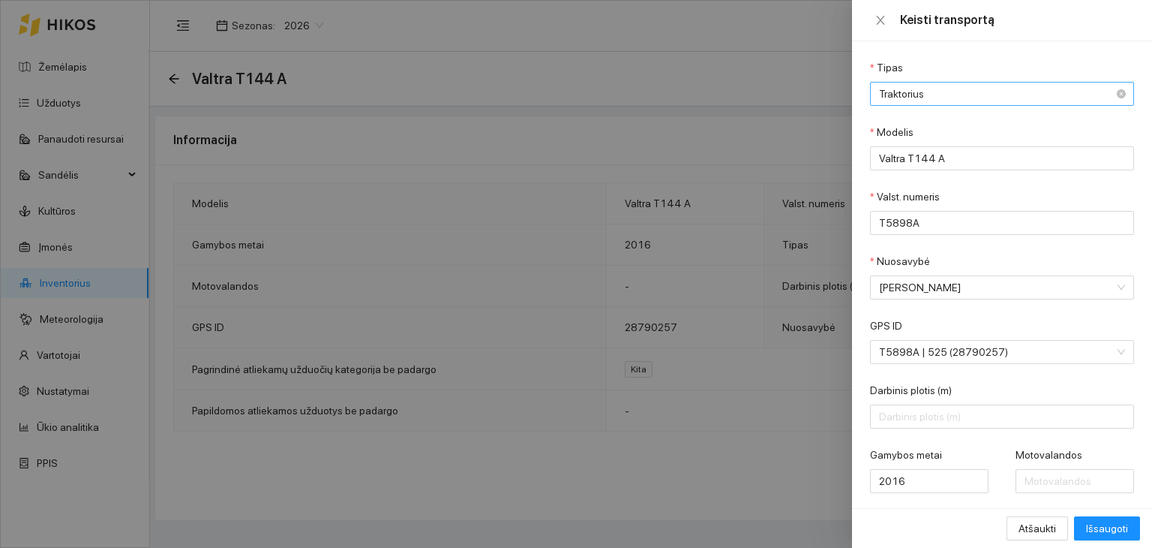
click at [909, 92] on span "Traktorius" at bounding box center [991, 94] width 225 height 23
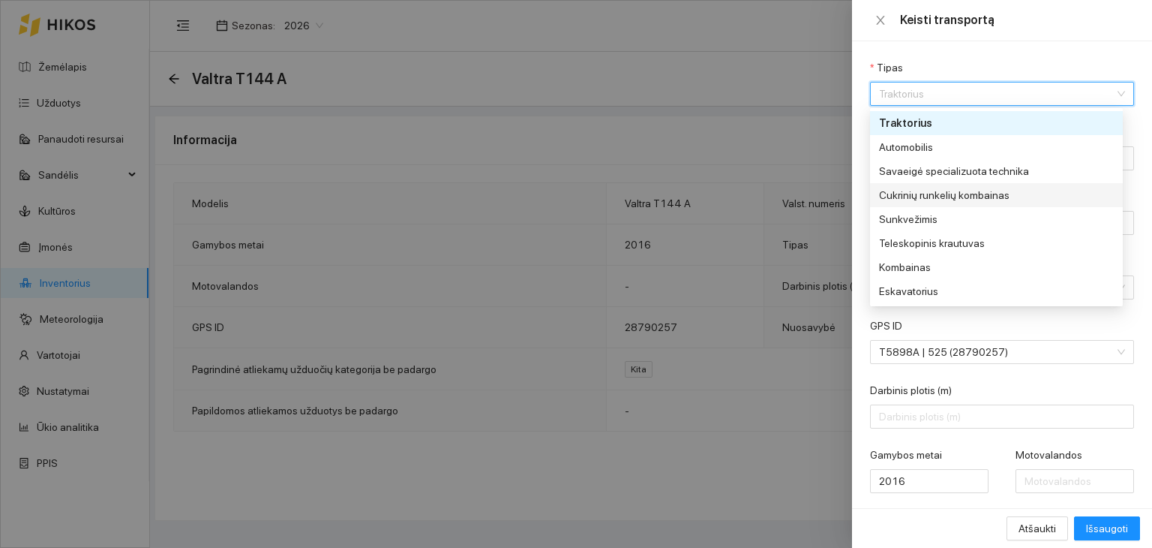
scroll to position [216, 0]
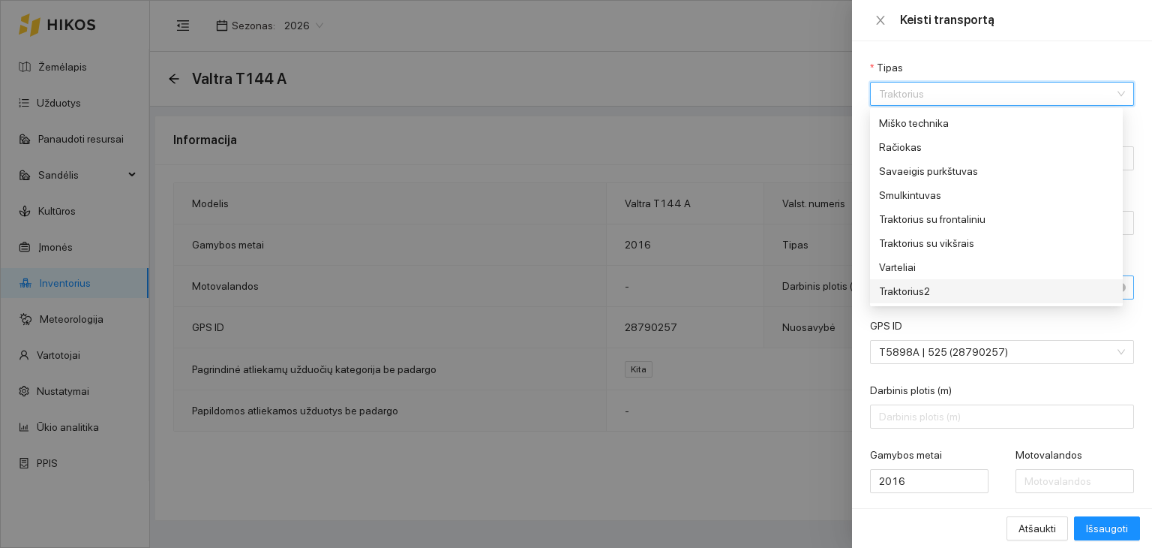
drag, startPoint x: 916, startPoint y: 290, endPoint x: 939, endPoint y: 292, distance: 23.4
click at [939, 292] on div "Traktorius2" at bounding box center [991, 291] width 225 height 17
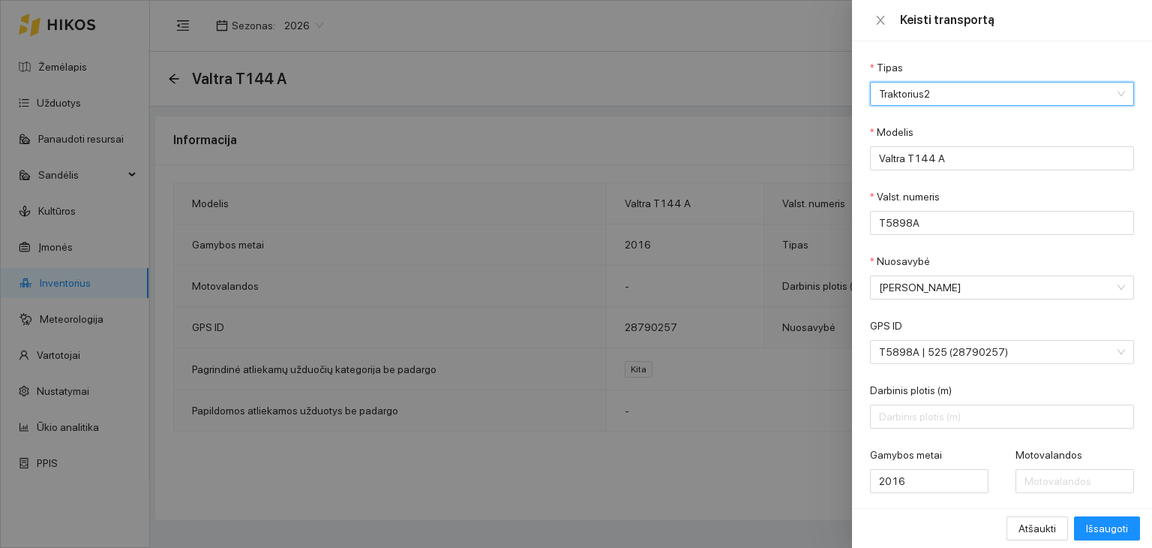
scroll to position [214, 0]
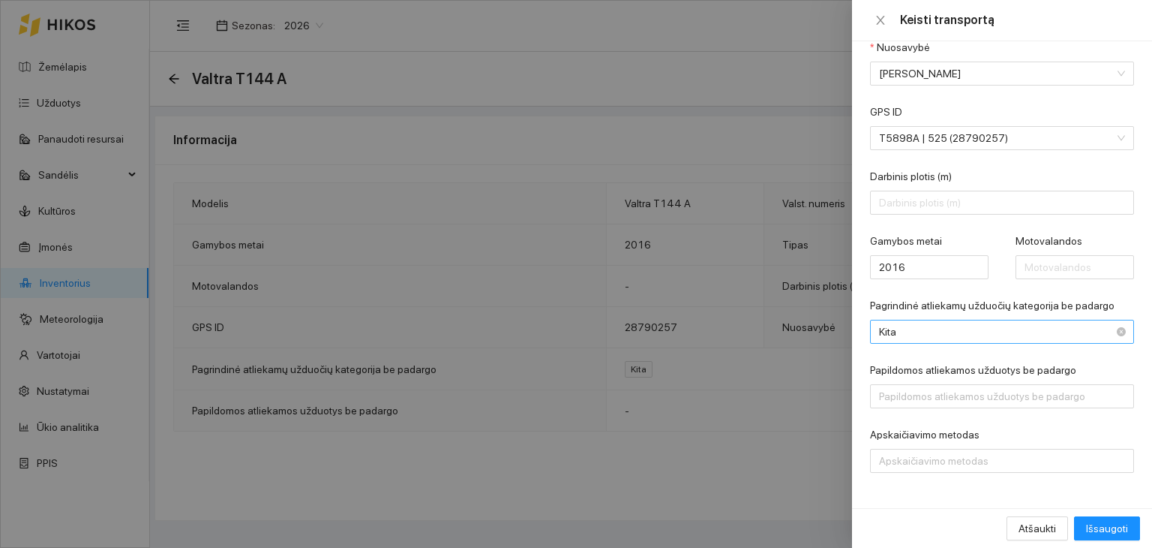
click at [947, 328] on span "Kita" at bounding box center [991, 331] width 225 height 23
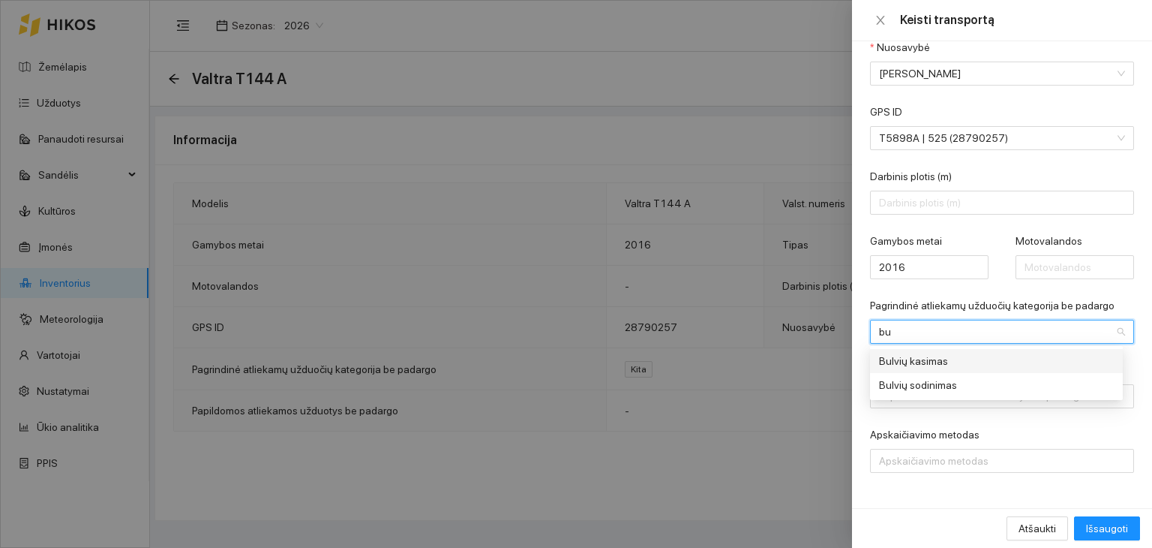
scroll to position [0, 0]
type input "bul"
click at [934, 367] on div "Bulvių kasimas" at bounding box center [991, 361] width 225 height 17
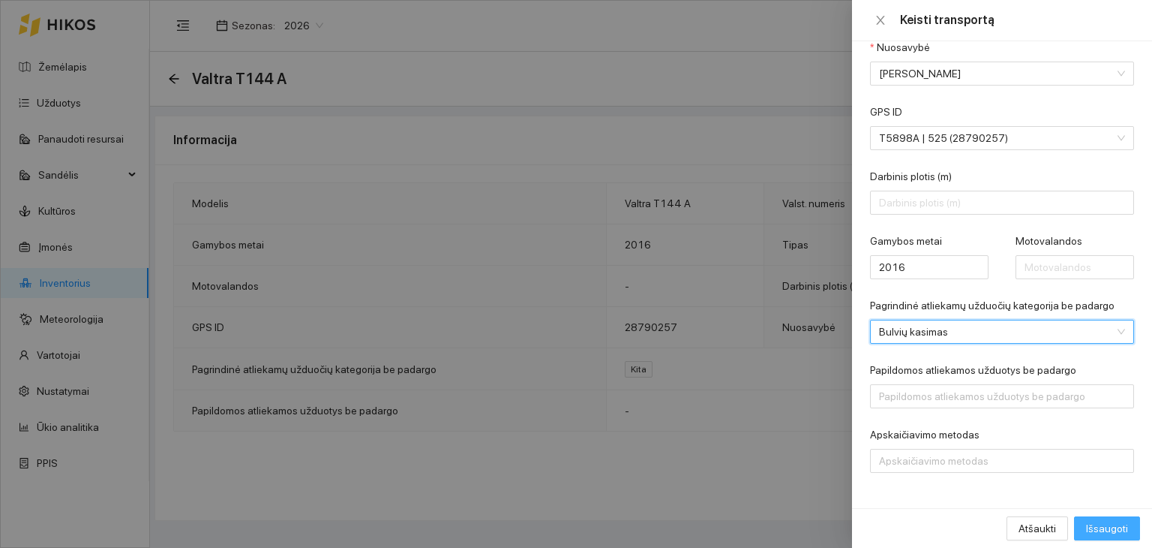
click at [1098, 517] on button "Išsaugoti" at bounding box center [1107, 528] width 66 height 24
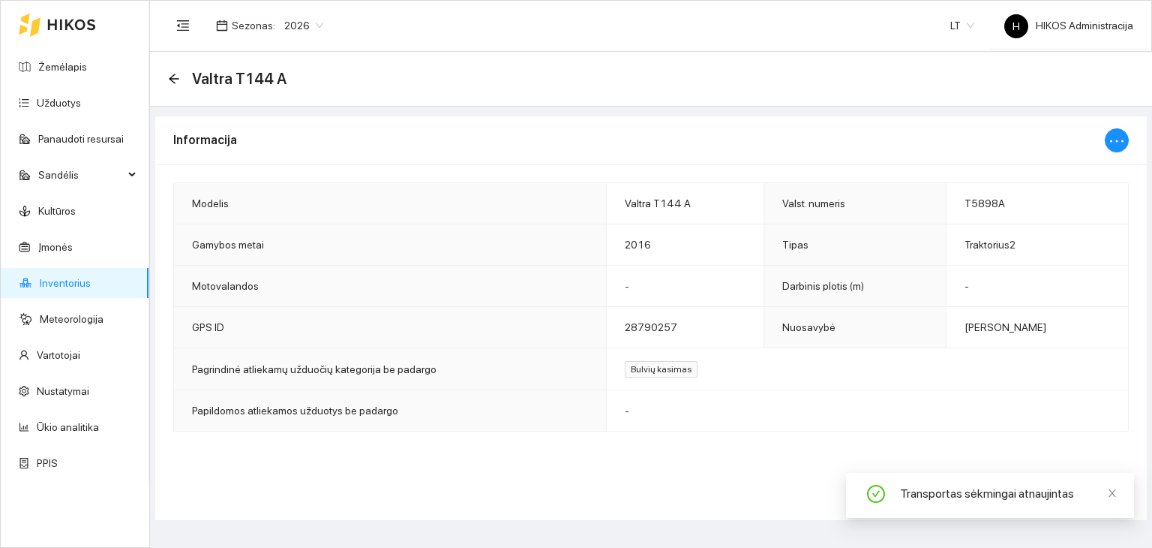
click at [1114, 155] on div at bounding box center [1117, 140] width 24 height 48
click at [1112, 150] on span "ellipsis" at bounding box center [1117, 142] width 18 height 21
click at [1105, 176] on span "Keisti informaciją" at bounding box center [1084, 169] width 77 height 17
type input "Valtra T144 A"
type input "T5898A"
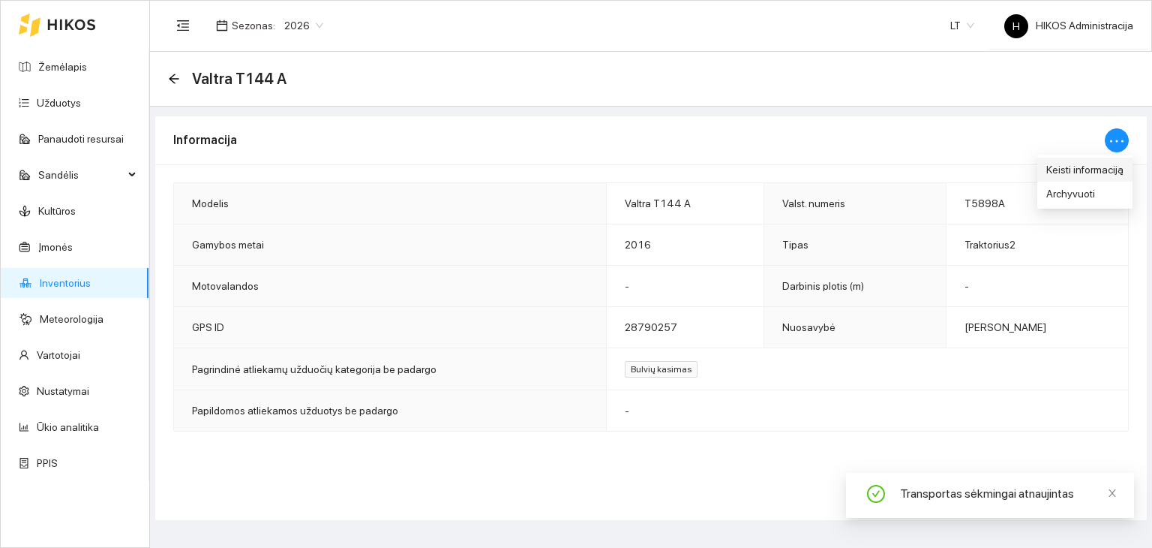
type input "2016"
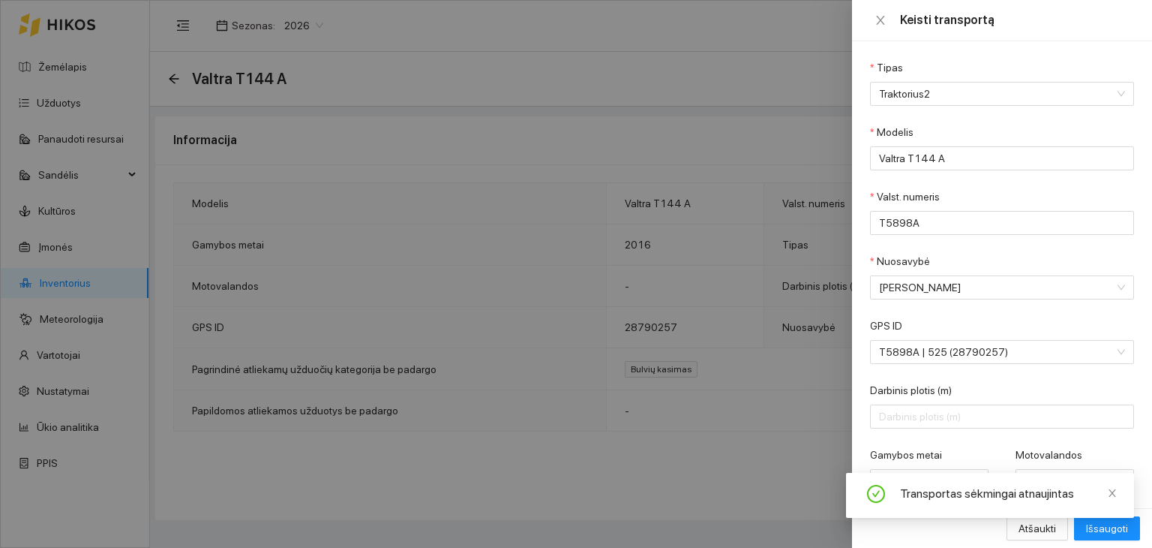
scroll to position [44, 0]
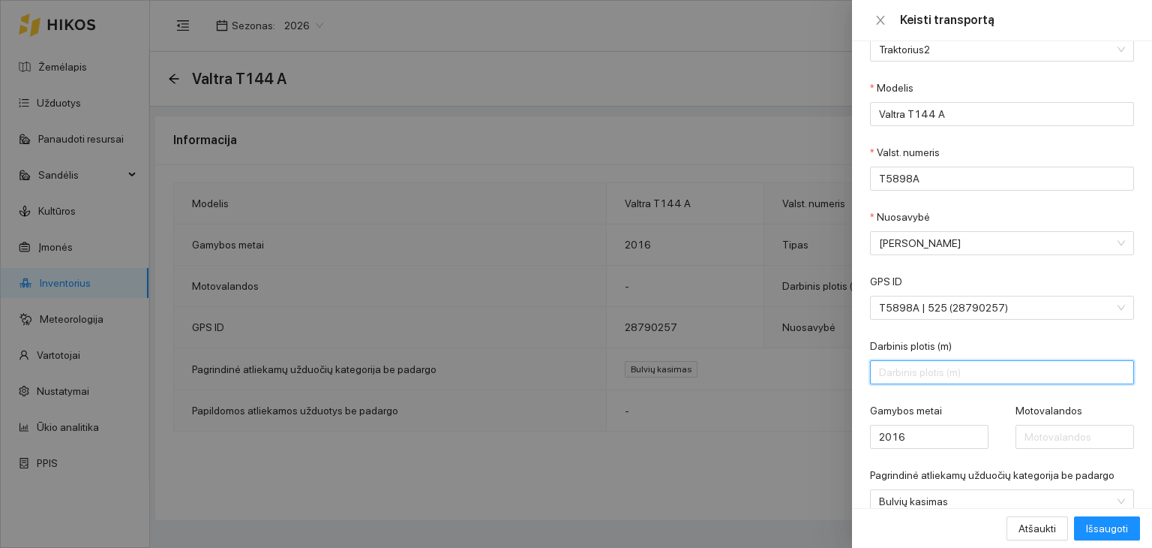
click at [953, 374] on input "Darbinis plotis (m)" at bounding box center [1002, 372] width 264 height 24
type input "0.75"
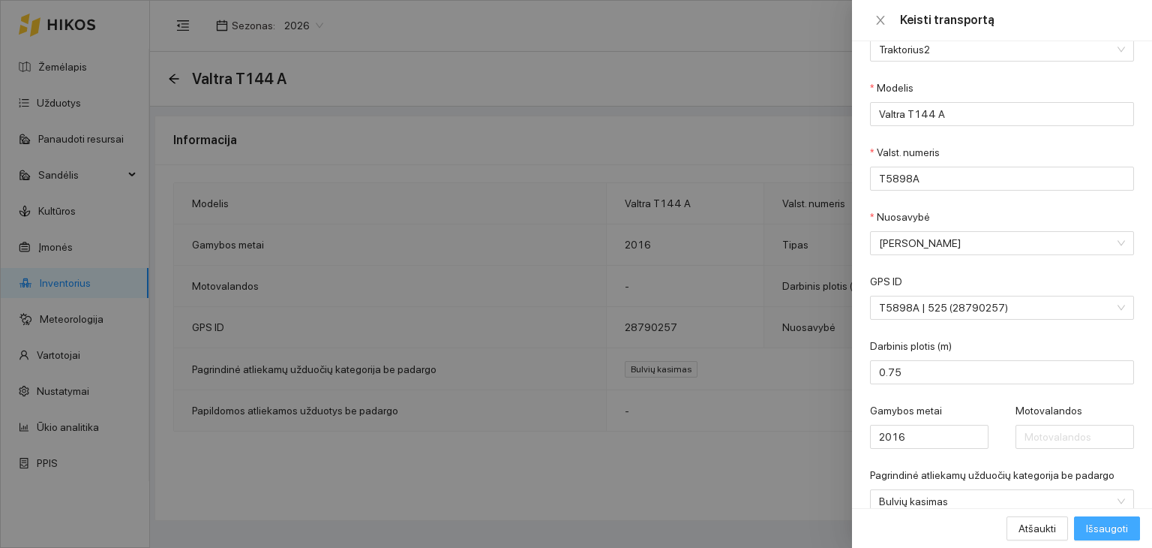
click at [1091, 529] on span "Išsaugoti" at bounding box center [1107, 528] width 42 height 17
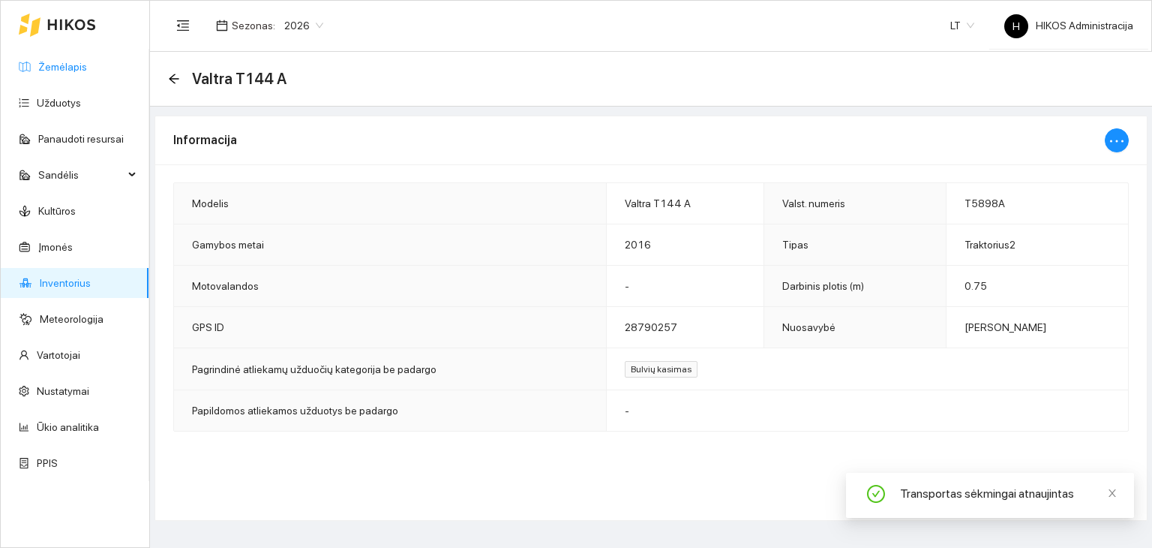
click at [77, 70] on link "Žemėlapis" at bounding box center [62, 67] width 49 height 12
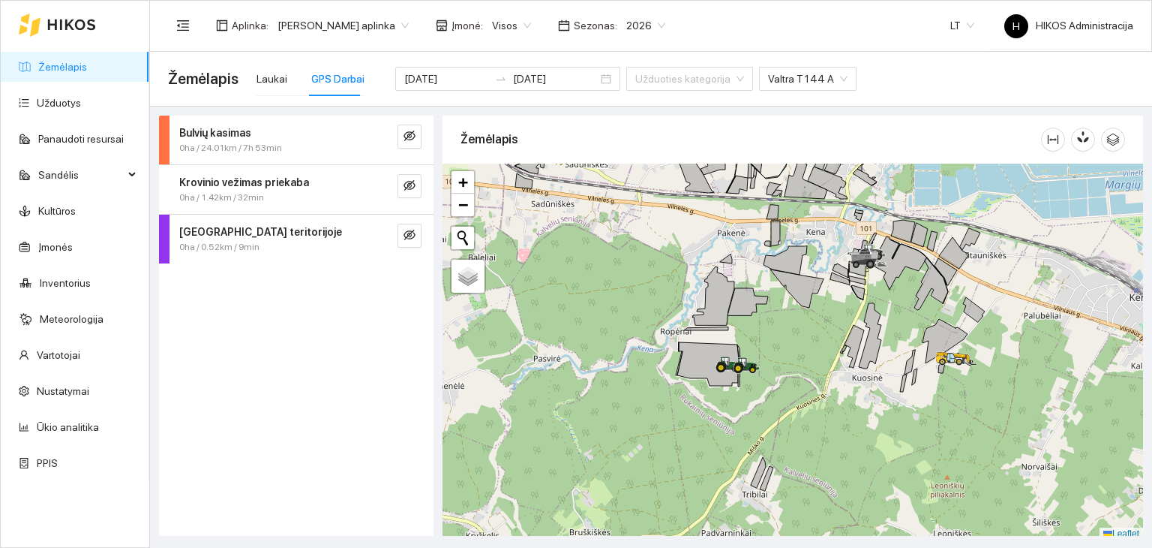
scroll to position [4, 0]
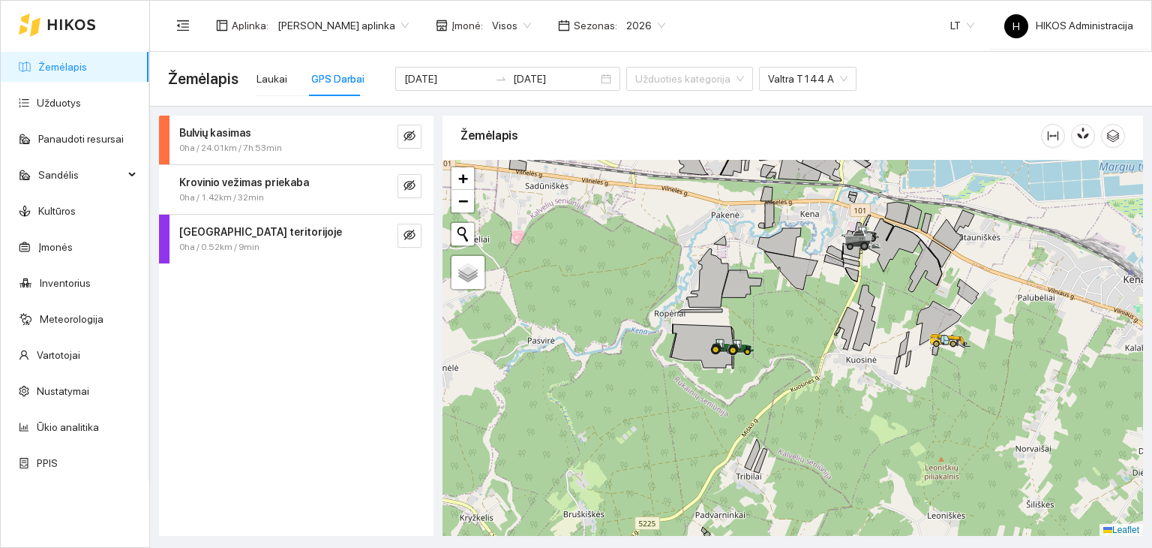
drag, startPoint x: 761, startPoint y: 357, endPoint x: 755, endPoint y: 343, distance: 15.5
click at [755, 343] on div at bounding box center [793, 348] width 701 height 377
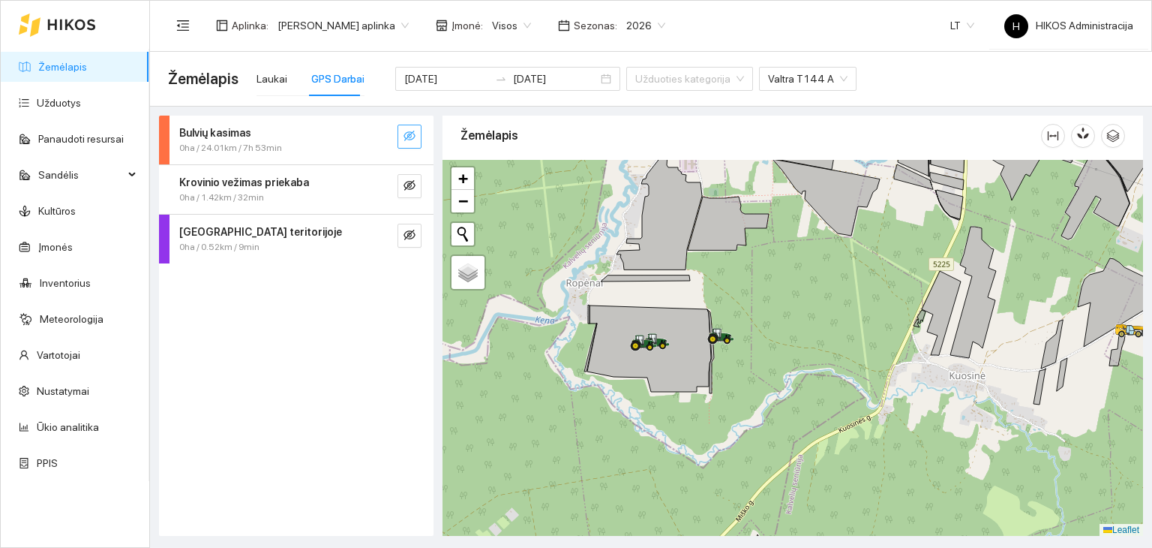
click at [416, 133] on button "button" at bounding box center [410, 137] width 24 height 24
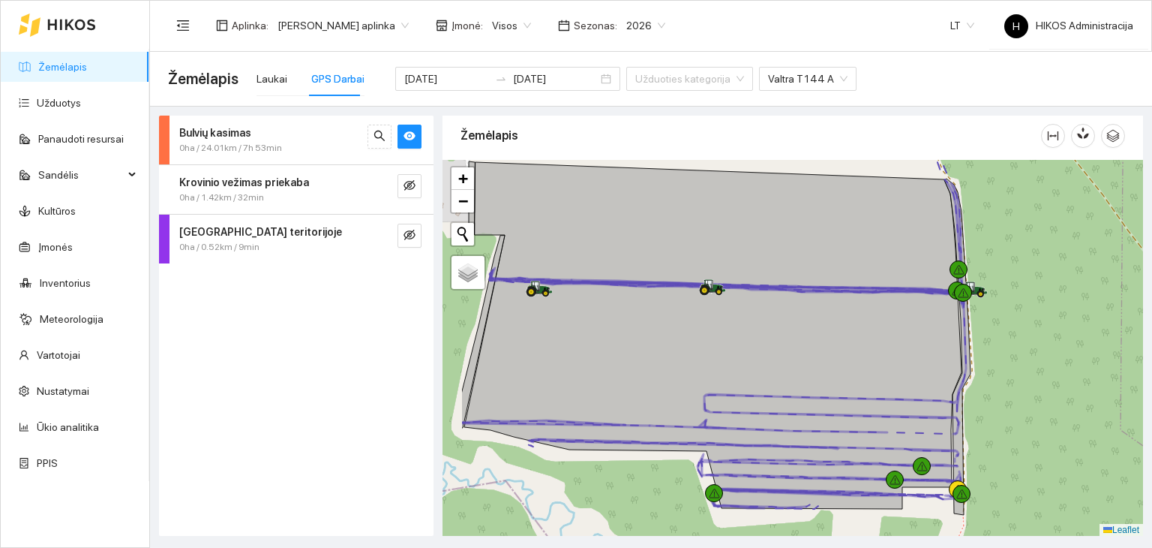
drag, startPoint x: 658, startPoint y: 362, endPoint x: 747, endPoint y: 392, distance: 94.4
click at [747, 392] on icon at bounding box center [712, 335] width 497 height 347
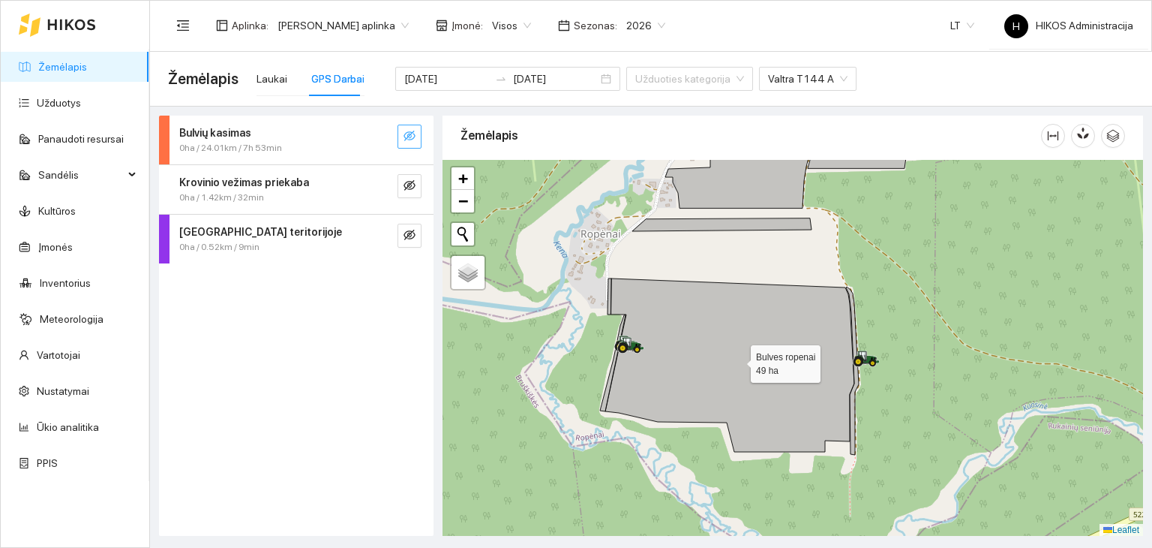
click at [407, 136] on icon "eye-invisible" at bounding box center [410, 136] width 12 height 12
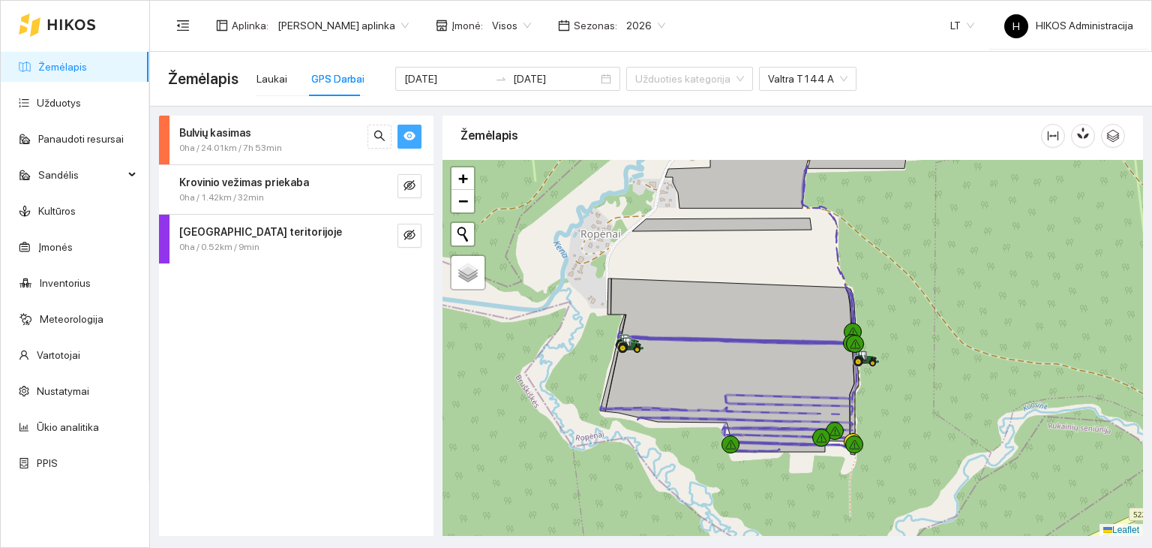
click at [407, 136] on icon "eye" at bounding box center [410, 136] width 12 height 9
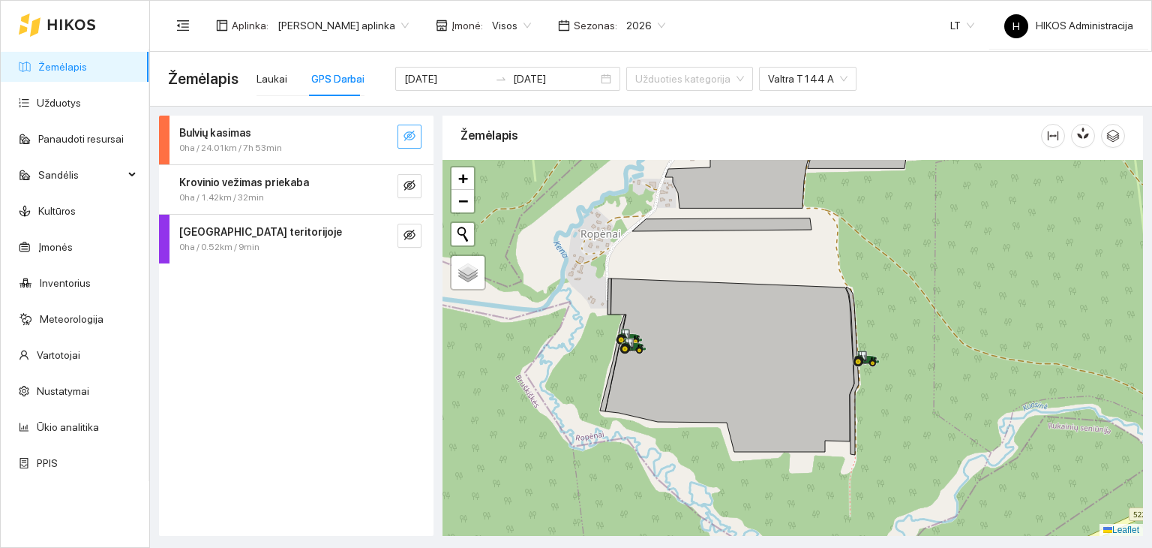
click at [408, 134] on icon "eye-invisible" at bounding box center [410, 136] width 12 height 12
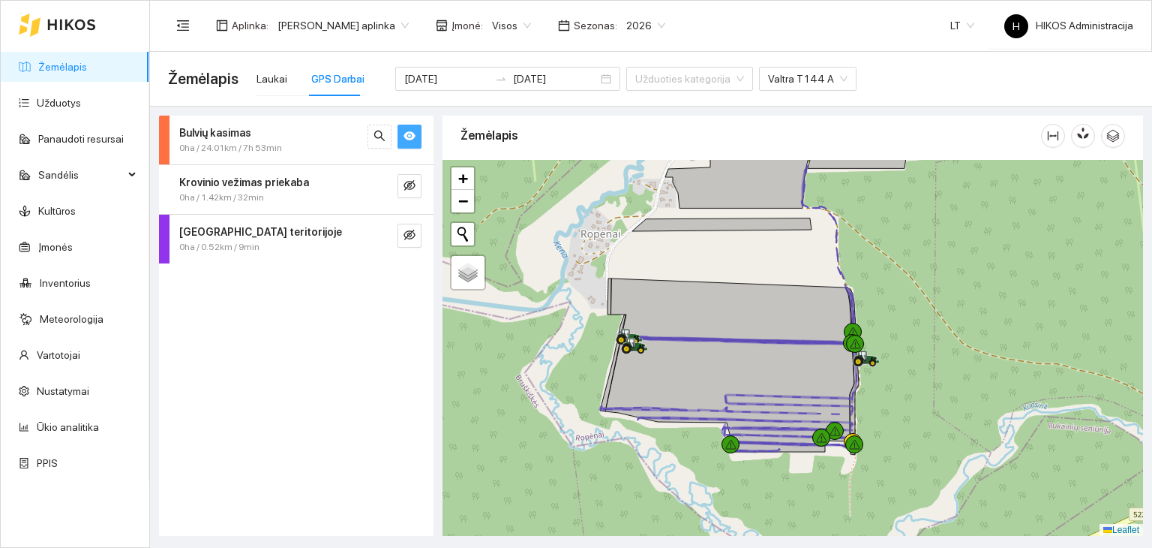
click at [408, 134] on icon "eye" at bounding box center [410, 136] width 12 height 9
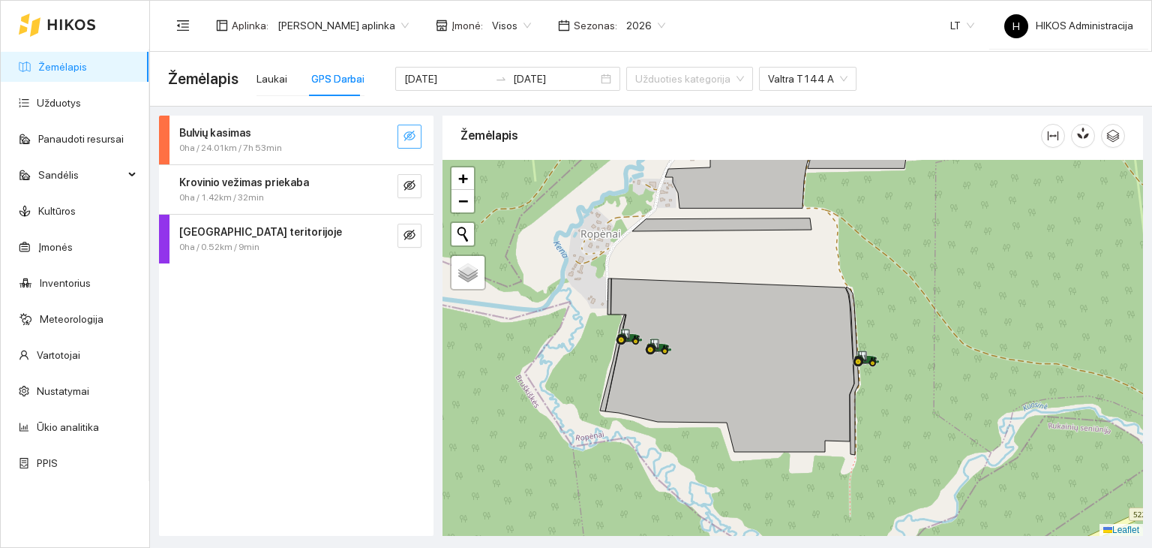
click at [408, 134] on icon "eye-invisible" at bounding box center [410, 136] width 12 height 12
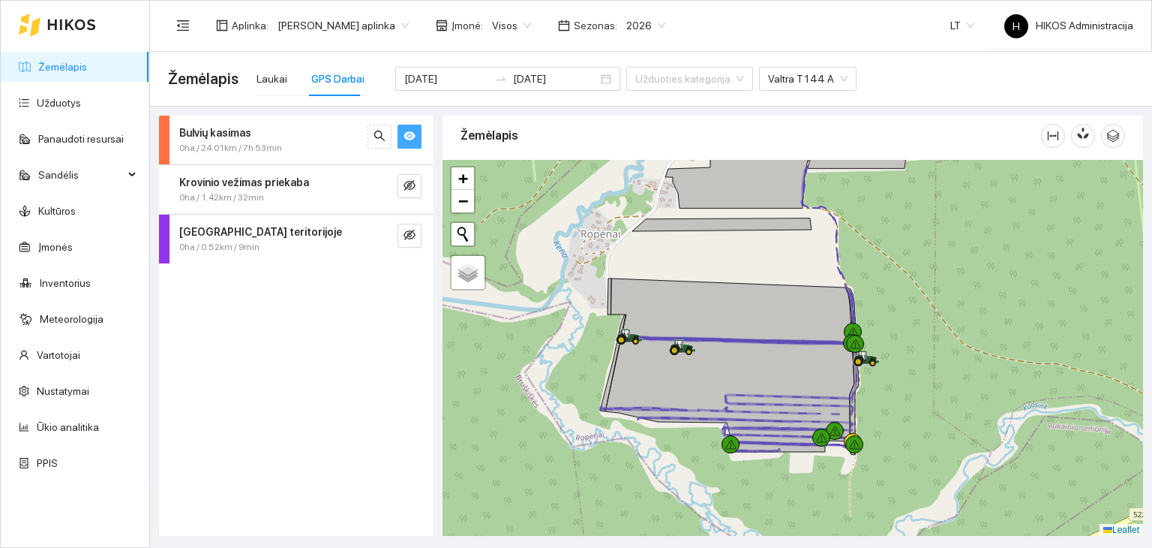
click at [408, 134] on icon "eye" at bounding box center [410, 136] width 12 height 9
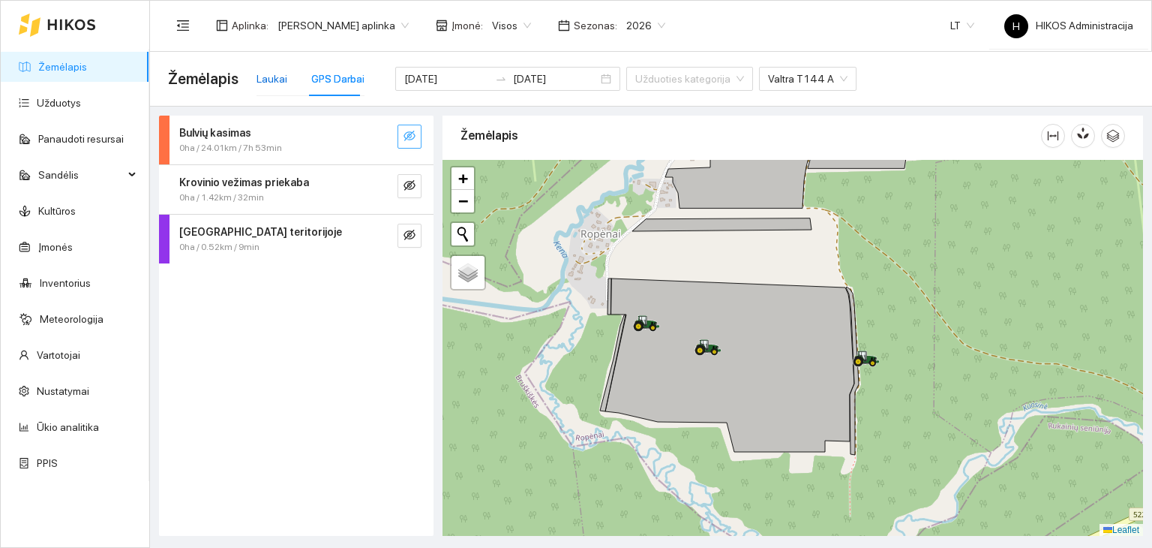
click at [272, 86] on div "Laukai" at bounding box center [272, 79] width 31 height 17
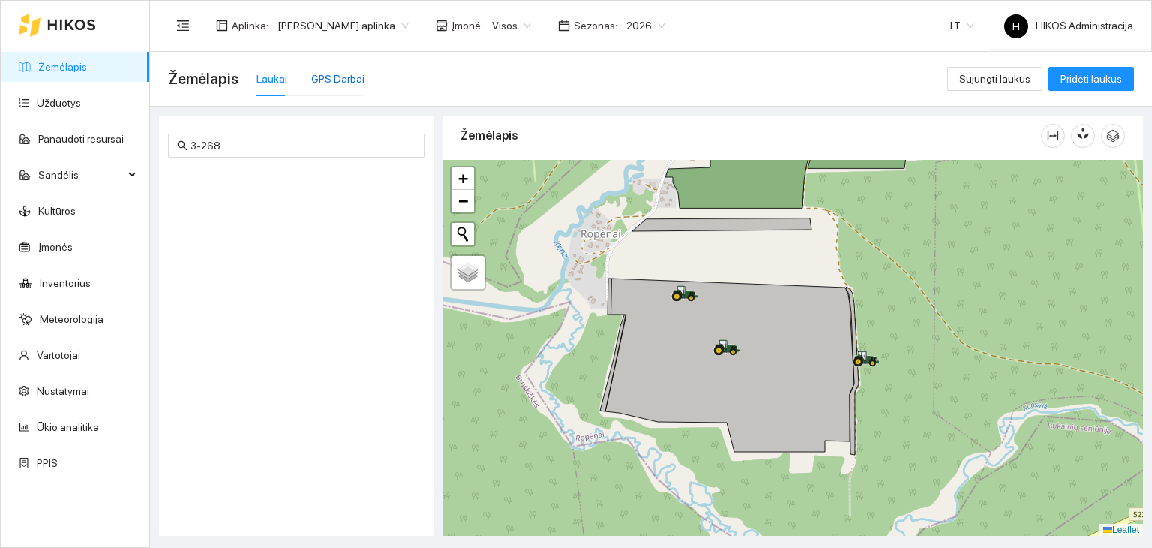
click at [324, 86] on div "GPS Darbai" at bounding box center [337, 79] width 53 height 17
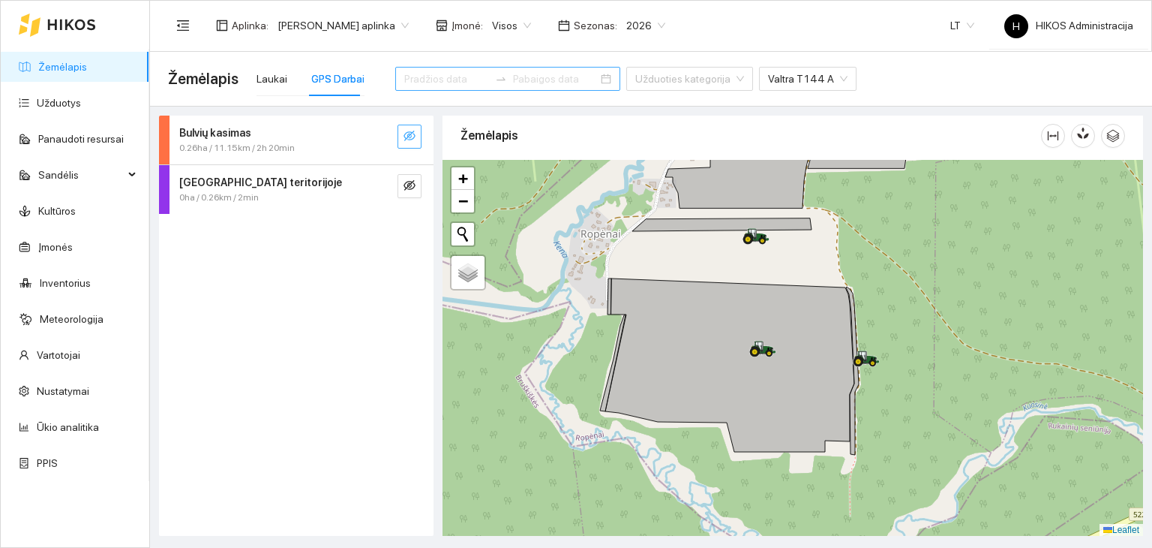
click at [411, 134] on icon "eye-invisible" at bounding box center [410, 136] width 12 height 11
click at [411, 134] on icon "eye" at bounding box center [410, 136] width 12 height 12
click at [959, 25] on span "LT" at bounding box center [962, 25] width 24 height 23
